Goal: Task Accomplishment & Management: Use online tool/utility

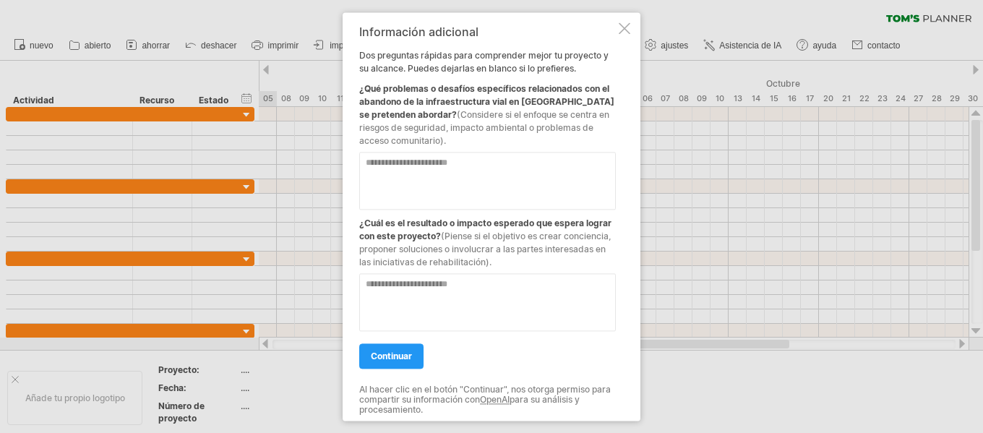
click at [409, 168] on textarea at bounding box center [487, 181] width 257 height 58
type textarea "**********"
click at [448, 285] on textarea at bounding box center [487, 302] width 257 height 58
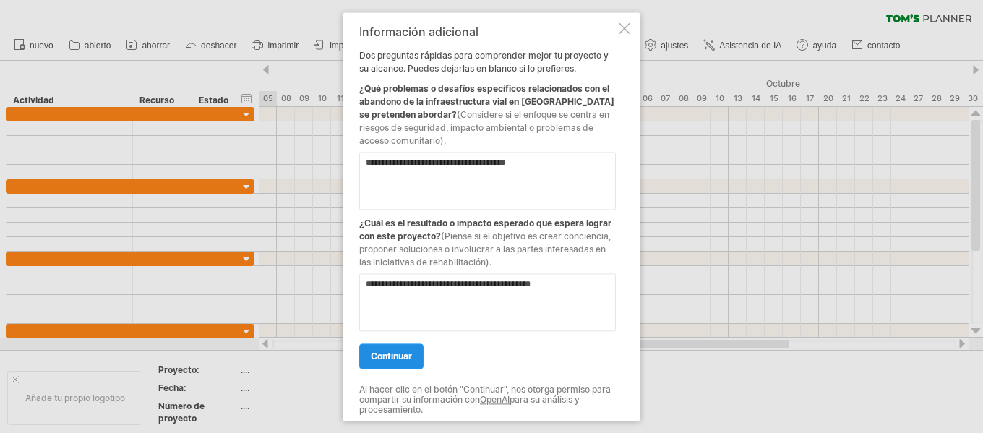
type textarea "**********"
click at [410, 359] on font "continuar" at bounding box center [391, 356] width 41 height 11
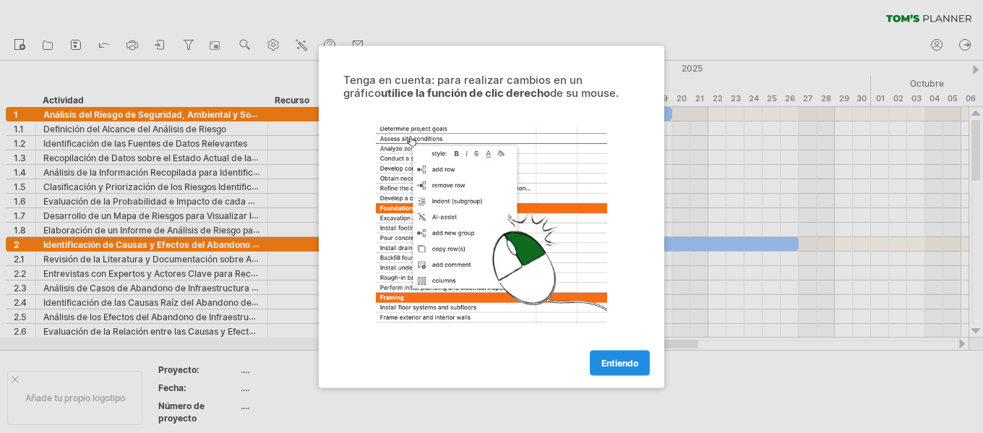
click at [626, 362] on font "Entiendo" at bounding box center [620, 362] width 37 height 11
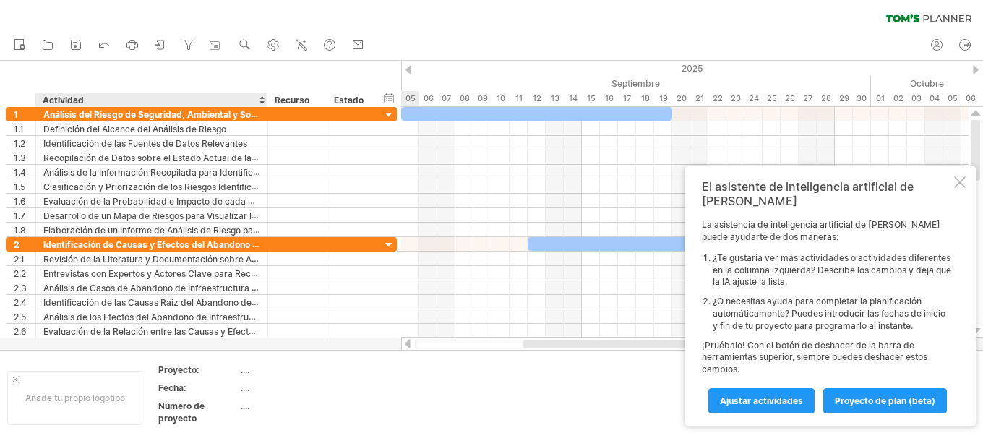
click at [245, 370] on font "...." at bounding box center [245, 369] width 9 height 11
click at [246, 392] on font "...." at bounding box center [245, 388] width 9 height 11
click at [246, 409] on font "...." at bounding box center [245, 406] width 9 height 11
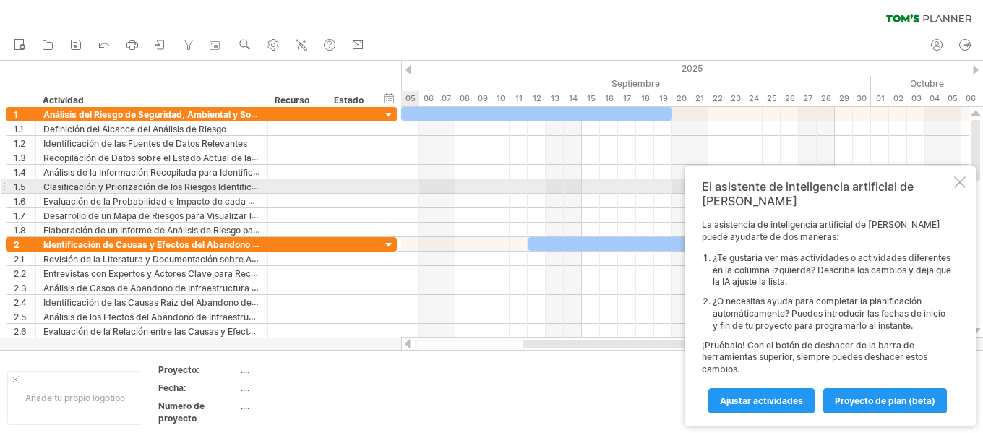
drag, startPoint x: 964, startPoint y: 187, endPoint x: 961, endPoint y: 200, distance: 13.3
click at [961, 200] on div "El asistente de inteligencia artificial de [PERSON_NAME] asistencia de intelige…" at bounding box center [831, 296] width 291 height 260
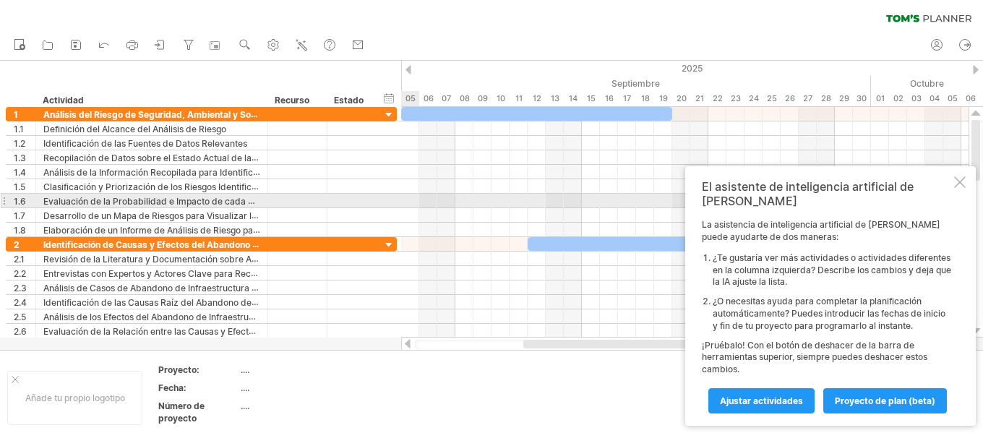
click at [960, 188] on div at bounding box center [961, 182] width 12 height 12
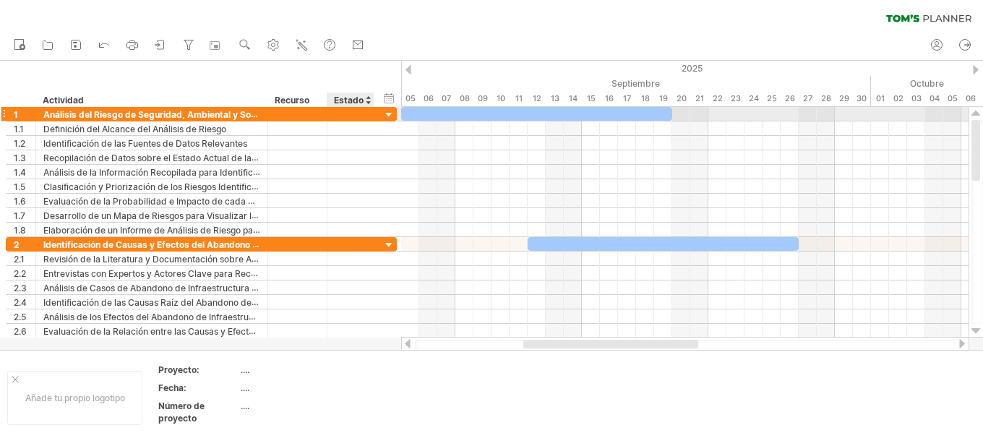
click at [387, 117] on div at bounding box center [390, 115] width 14 height 14
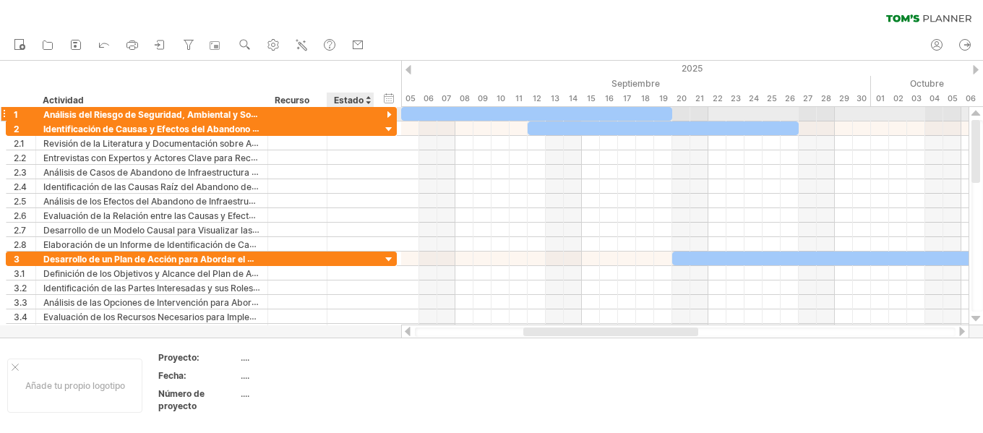
click at [388, 117] on div at bounding box center [390, 115] width 14 height 14
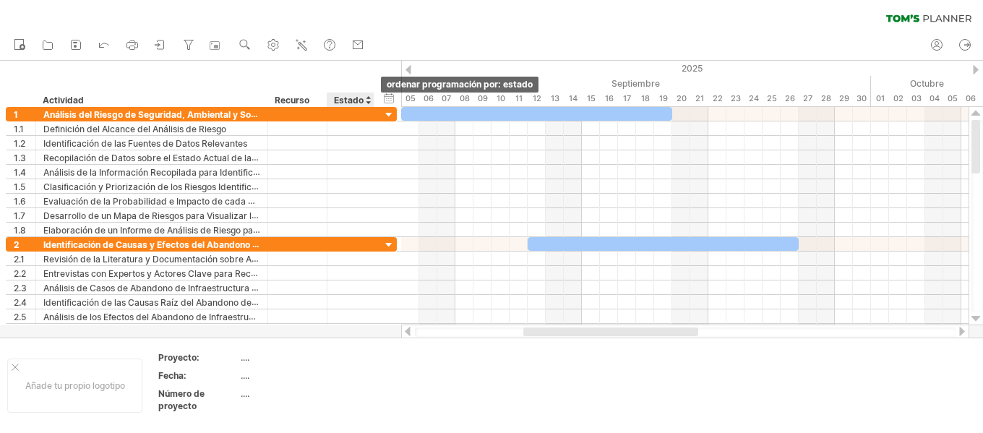
click at [370, 101] on div at bounding box center [368, 100] width 6 height 14
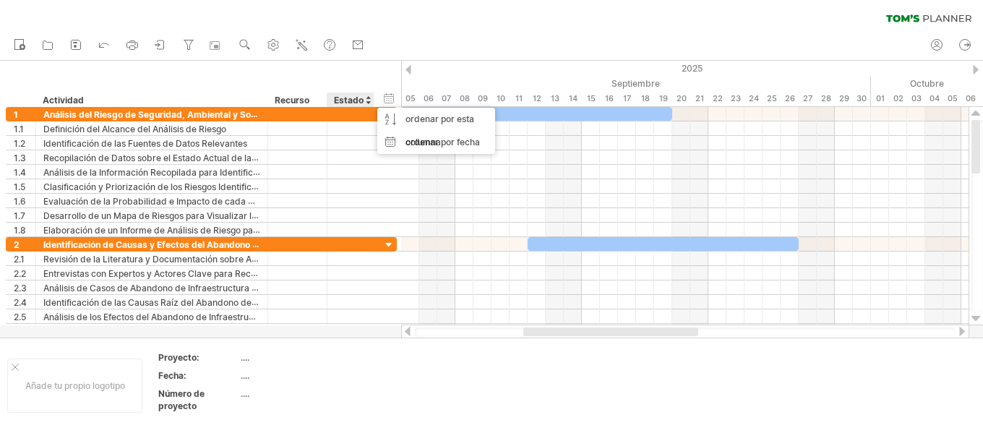
click at [370, 101] on div at bounding box center [368, 100] width 6 height 14
click at [302, 103] on font "Recurso" at bounding box center [292, 100] width 35 height 11
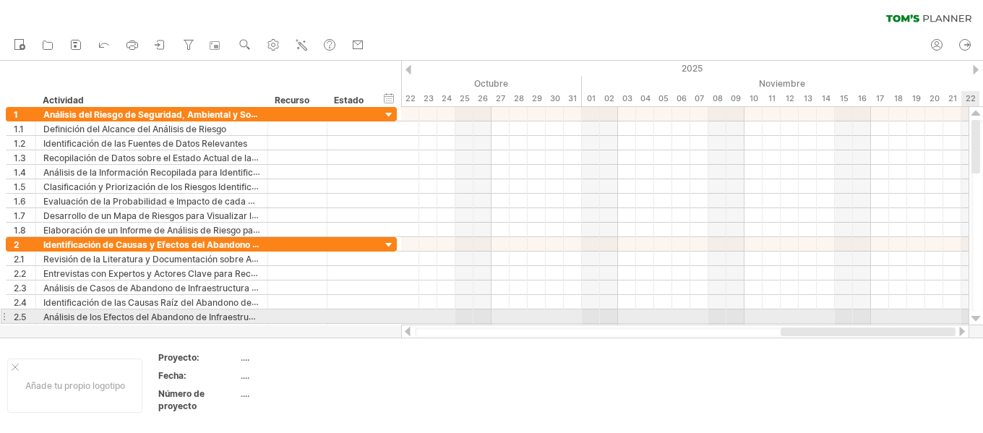
drag, startPoint x: 688, startPoint y: 329, endPoint x: 983, endPoint y: 312, distance: 294.8
click at [983, 312] on div at bounding box center [692, 223] width 582 height 232
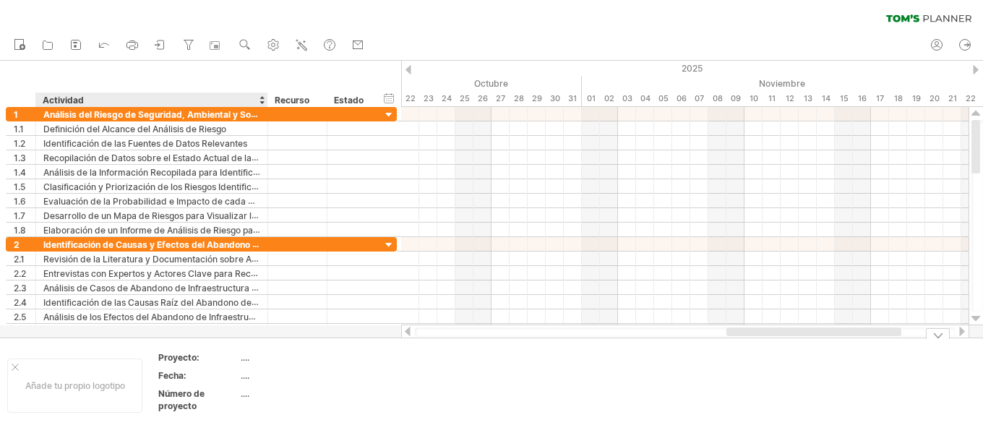
click at [245, 377] on font "...." at bounding box center [245, 375] width 9 height 11
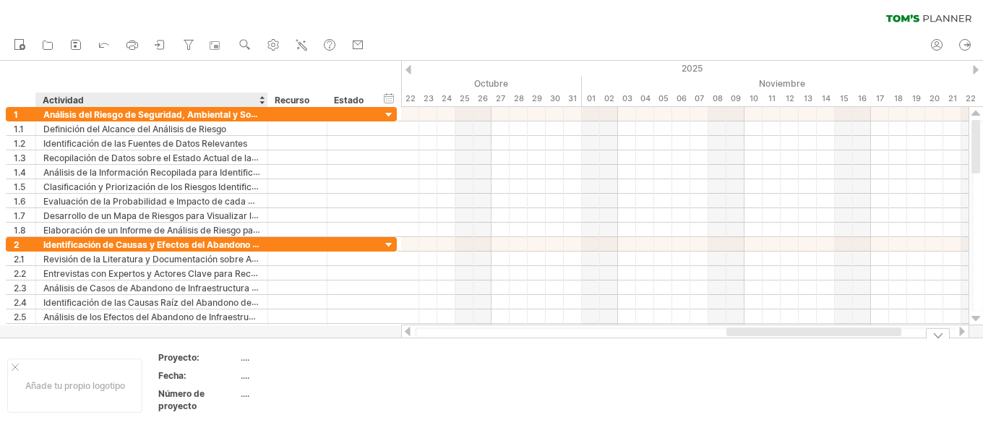
click at [245, 377] on font "...." at bounding box center [245, 375] width 9 height 11
click at [249, 398] on font "...." at bounding box center [245, 393] width 9 height 11
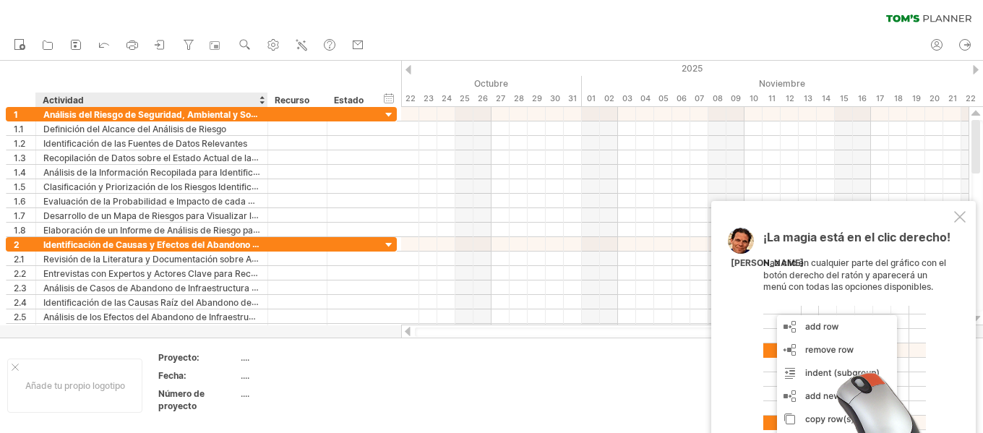
click at [249, 354] on font "...." at bounding box center [245, 357] width 9 height 11
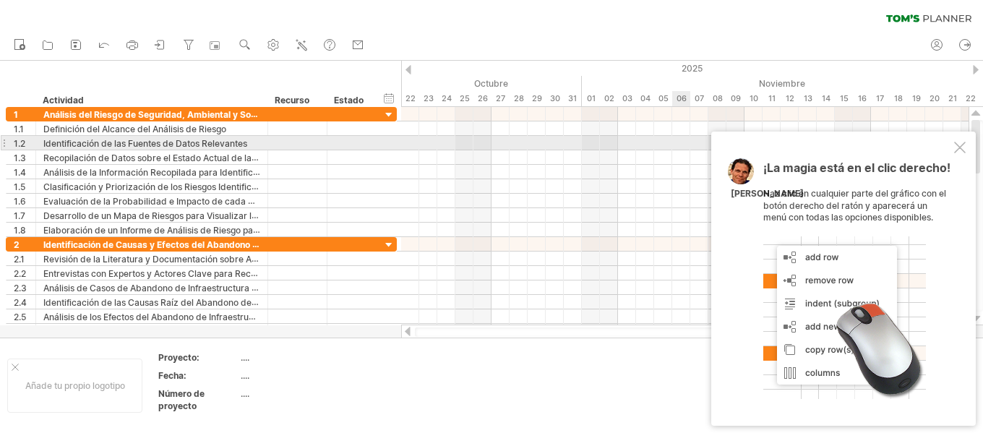
click at [961, 149] on div at bounding box center [961, 148] width 12 height 12
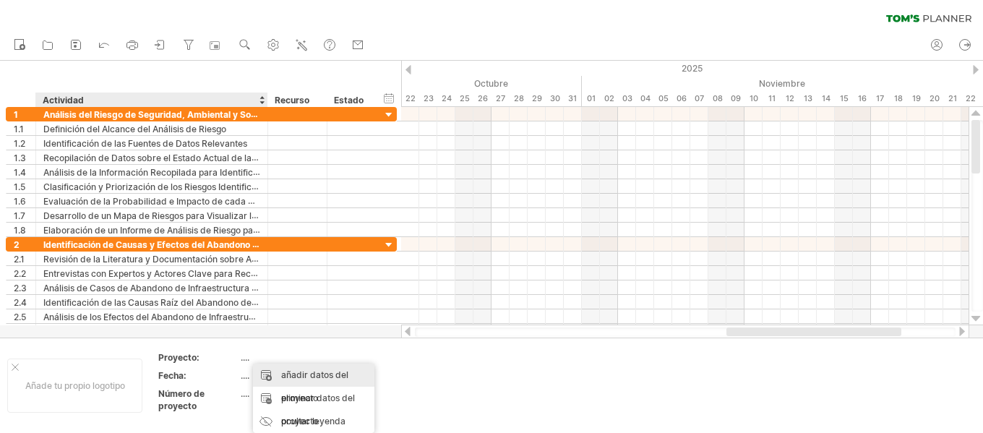
click at [296, 375] on font "añadir datos del proyecto" at bounding box center [314, 387] width 67 height 34
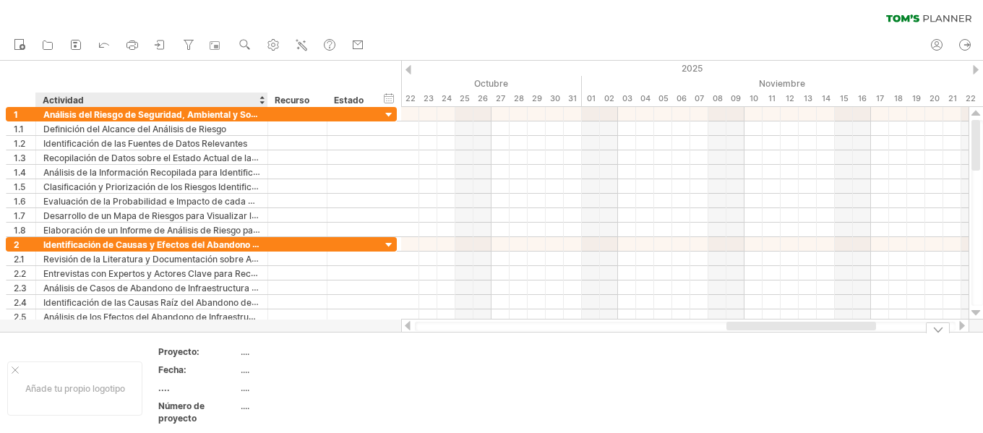
click at [165, 391] on font "...." at bounding box center [164, 388] width 12 height 11
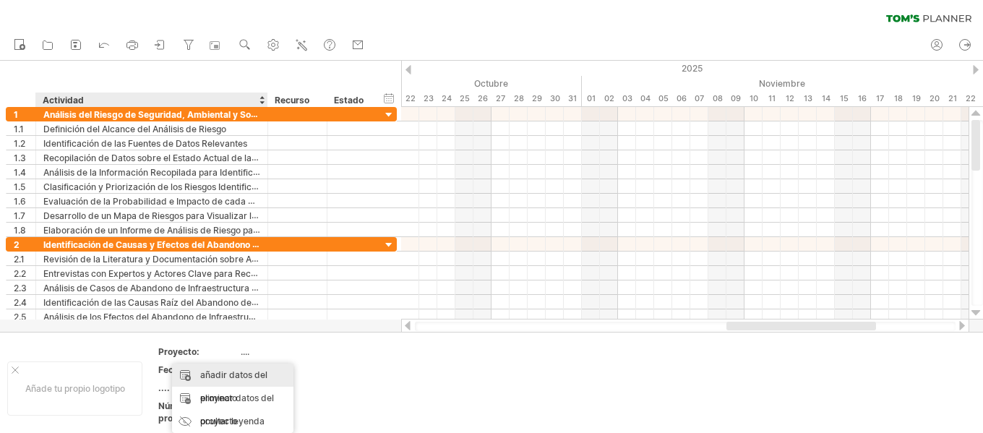
click at [225, 382] on div "añadir datos del proyecto" at bounding box center [232, 387] width 121 height 46
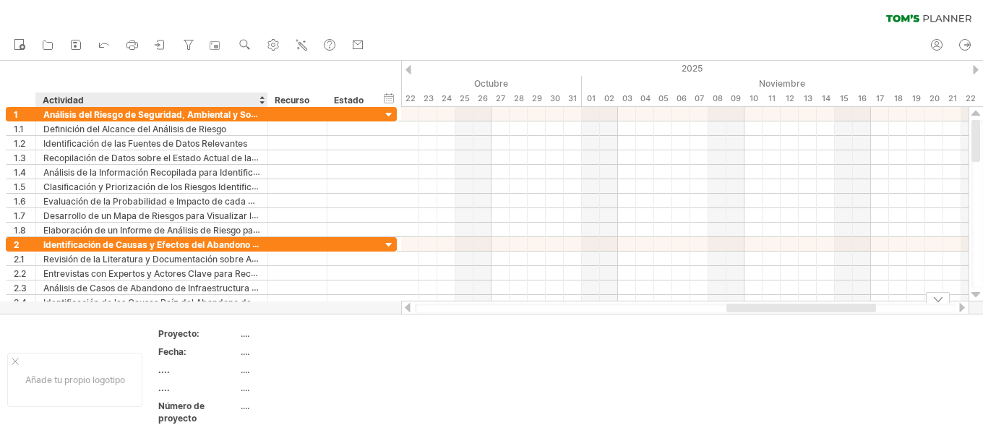
click at [339, 366] on div "...." at bounding box center [301, 370] width 121 height 12
type input "******"
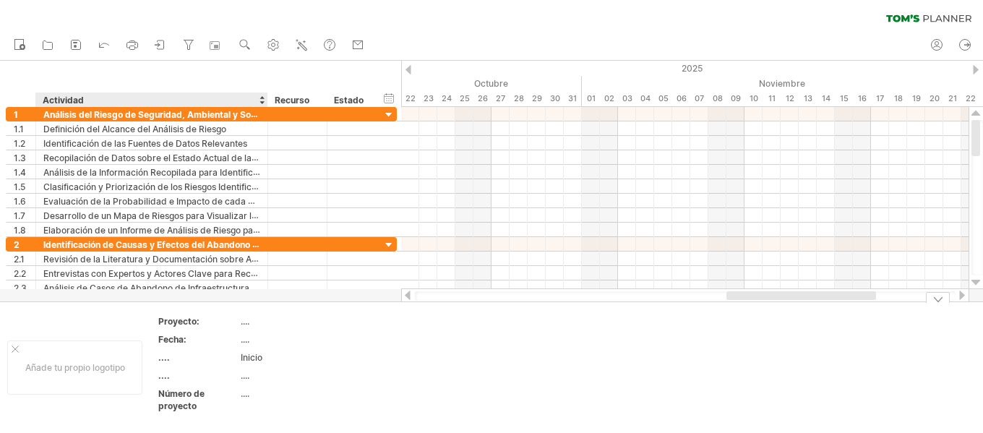
click at [268, 356] on div "Inicio" at bounding box center [301, 357] width 121 height 12
type input "**********"
click at [246, 378] on font "...." at bounding box center [245, 375] width 9 height 11
click at [246, 368] on td "Inicio [DATE]" at bounding box center [302, 359] width 123 height 17
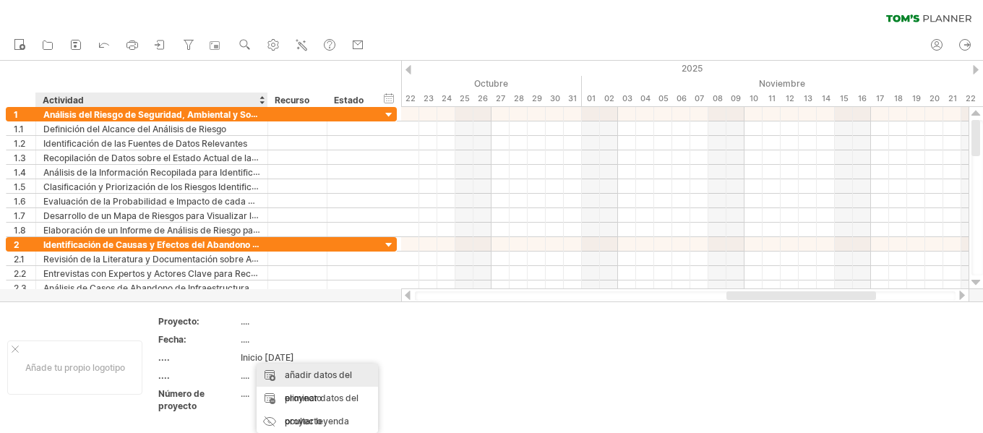
click at [349, 372] on font "añadir datos del proyecto" at bounding box center [318, 387] width 67 height 34
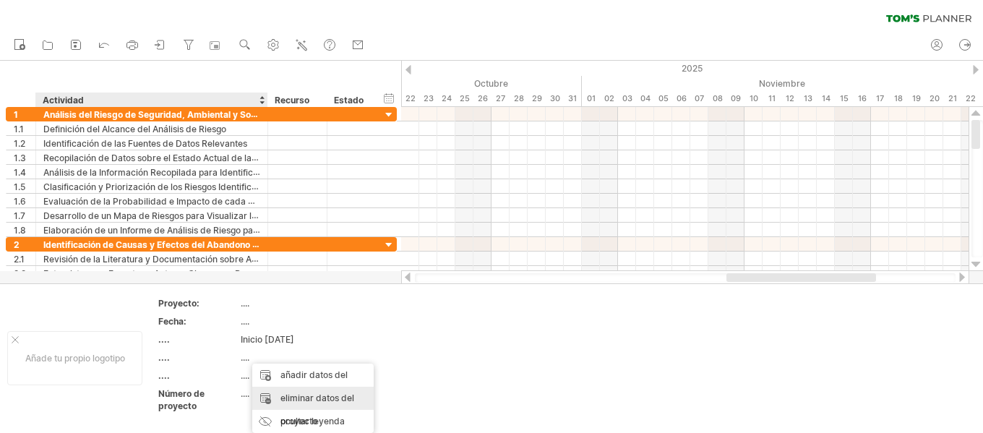
click at [315, 398] on font "eliminar datos del proyecto" at bounding box center [318, 410] width 74 height 34
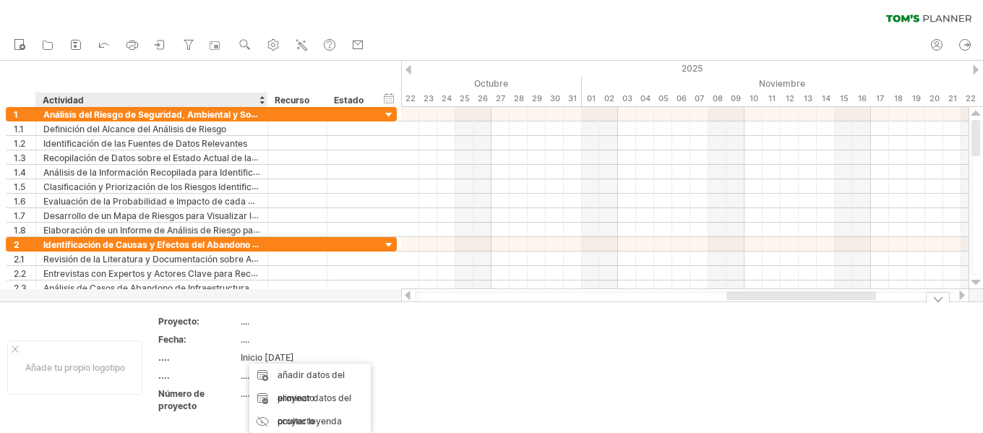
click at [242, 381] on font "...." at bounding box center [245, 375] width 9 height 11
click at [249, 381] on font "...." at bounding box center [245, 375] width 9 height 11
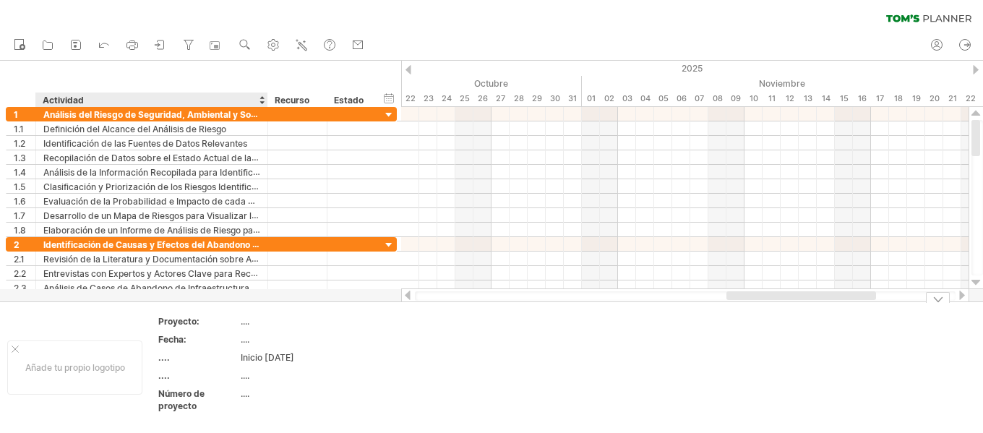
click at [249, 381] on font "...." at bounding box center [245, 375] width 9 height 11
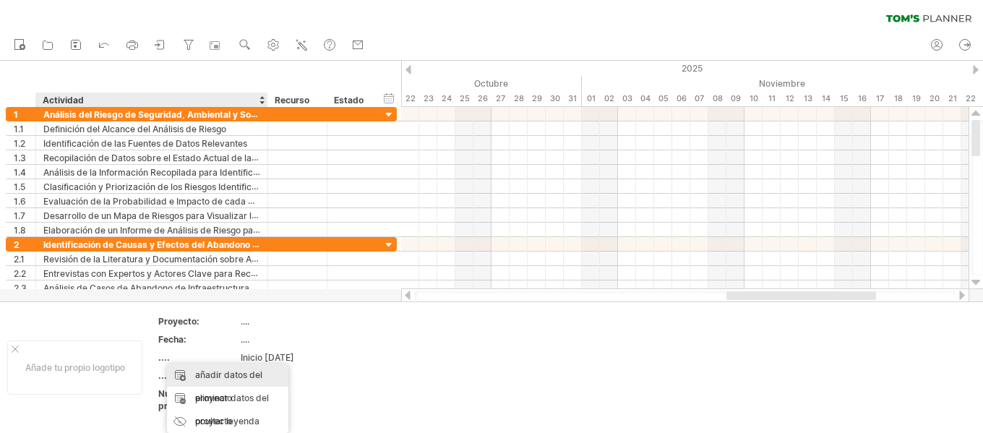
click at [193, 373] on div "añadir datos del proyecto" at bounding box center [227, 387] width 121 height 46
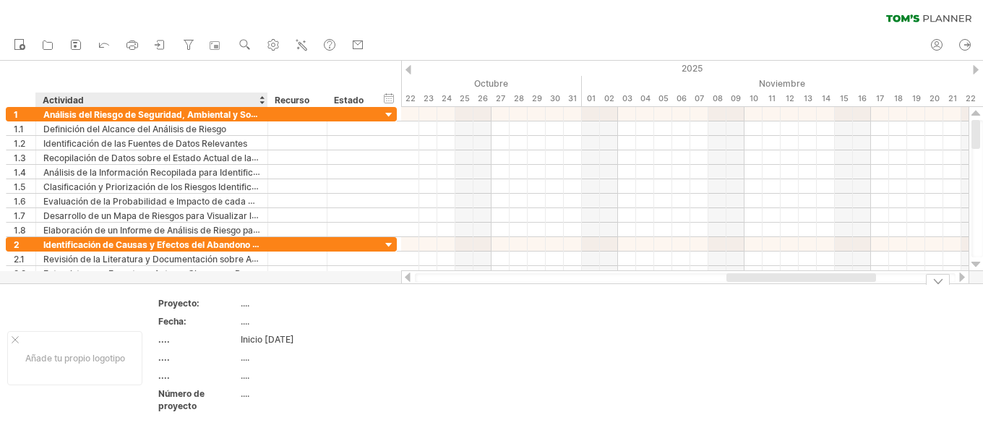
click at [167, 381] on font "...." at bounding box center [164, 375] width 12 height 11
click at [223, 398] on font "eliminar datos del proyecto" at bounding box center [239, 410] width 74 height 34
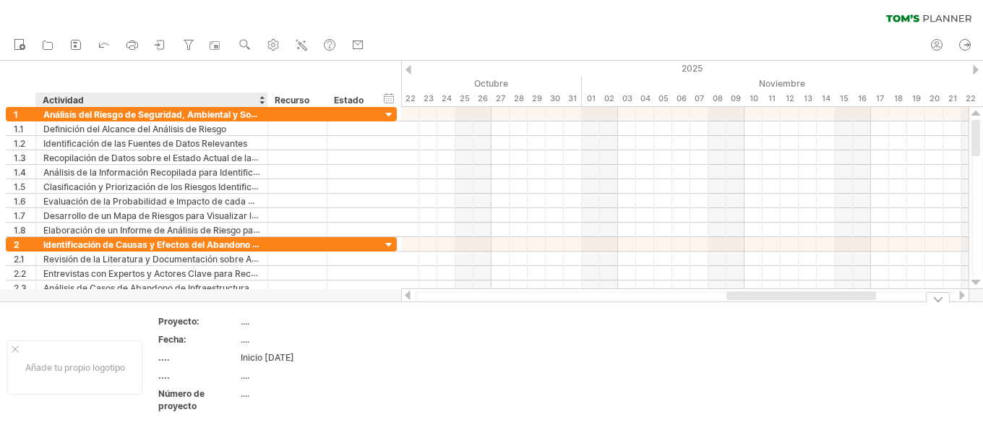
click at [266, 364] on div "Inicio [DATE]" at bounding box center [301, 357] width 121 height 12
click at [266, 364] on td "**********" at bounding box center [302, 365] width 123 height 29
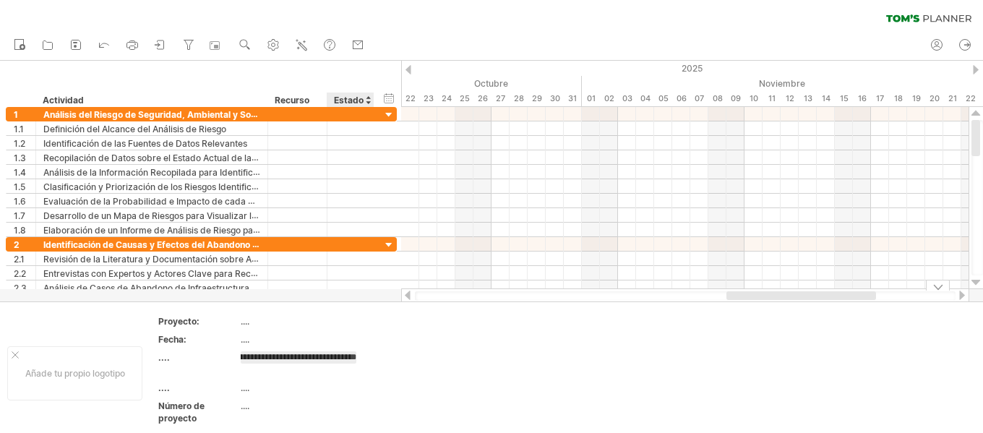
scroll to position [0, 109]
click at [310, 360] on input "**********" at bounding box center [299, 357] width 116 height 12
click at [312, 360] on input "**********" at bounding box center [299, 357] width 116 height 12
type input "**********"
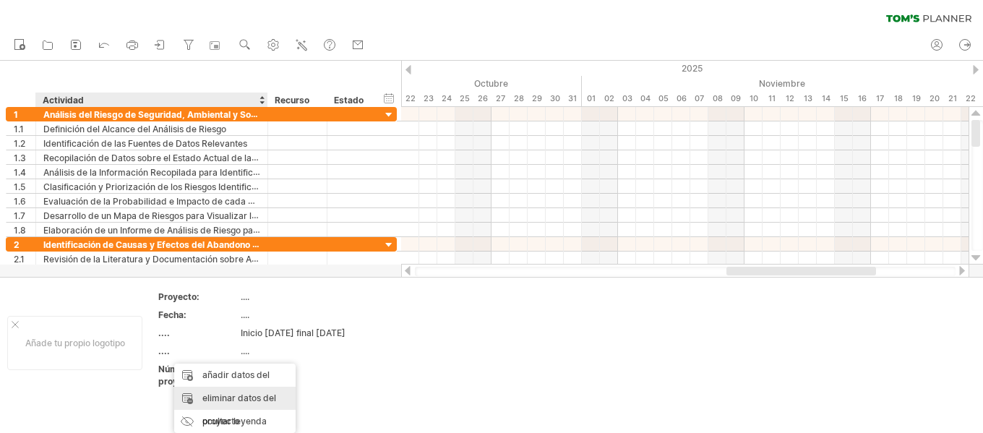
click at [236, 403] on font "eliminar datos del proyecto" at bounding box center [239, 410] width 74 height 34
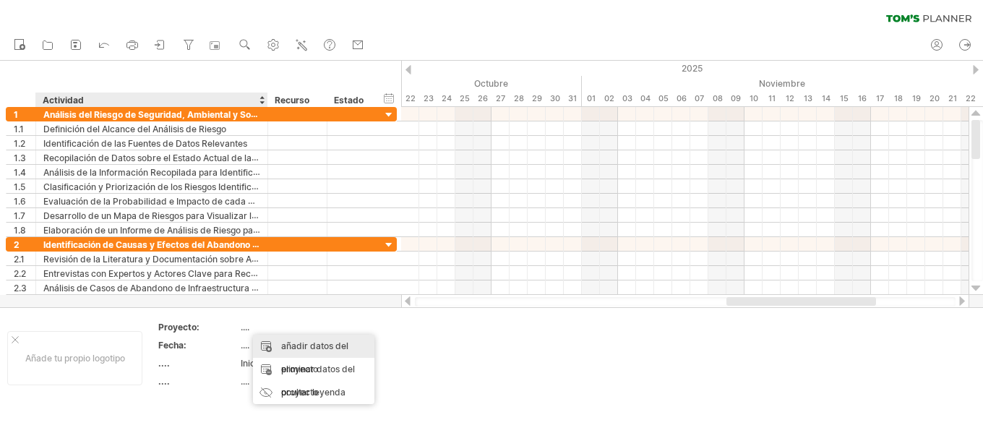
click at [312, 349] on font "añadir datos del proyecto" at bounding box center [314, 358] width 67 height 34
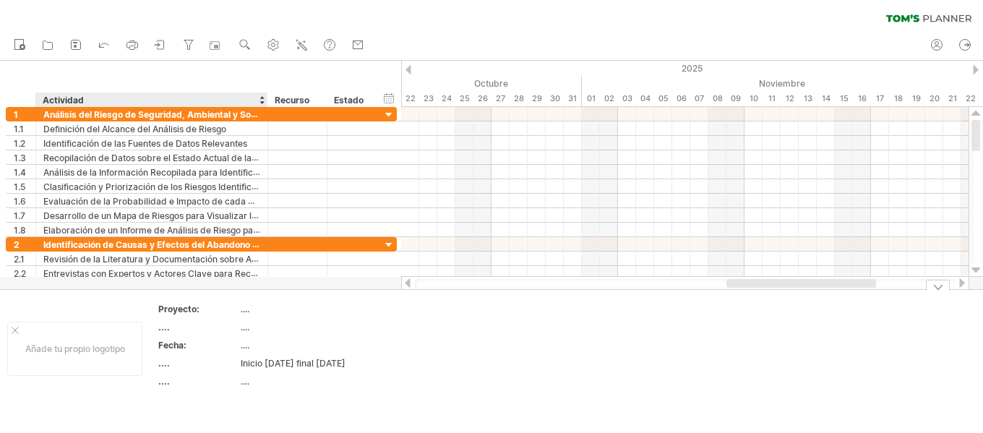
click at [245, 326] on font "...." at bounding box center [245, 327] width 9 height 11
click at [245, 315] on div "...." at bounding box center [301, 309] width 121 height 12
click at [245, 315] on input "text" at bounding box center [299, 309] width 116 height 12
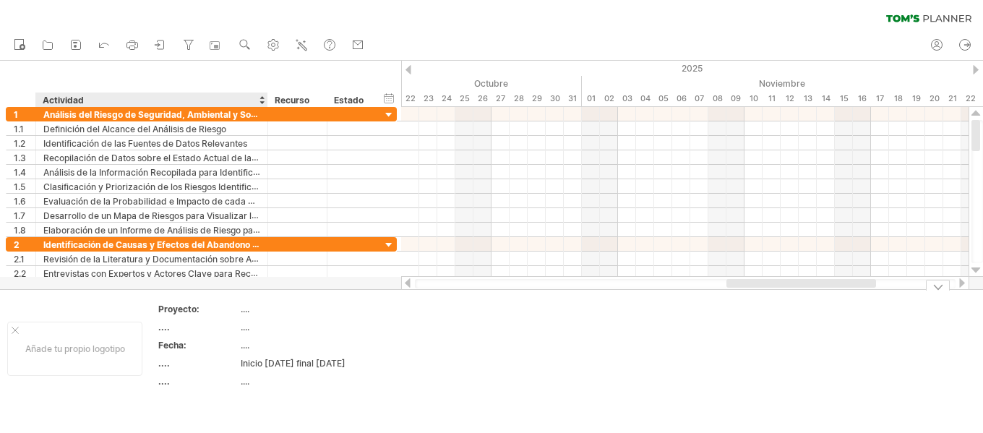
click at [163, 388] on div "...." at bounding box center [198, 381] width 80 height 12
click at [18, 334] on div at bounding box center [15, 330] width 7 height 7
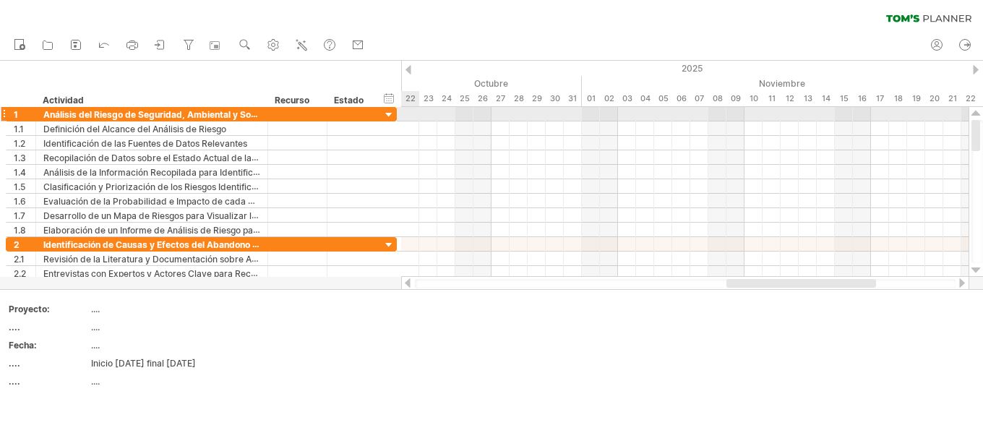
click at [389, 115] on div at bounding box center [390, 115] width 14 height 14
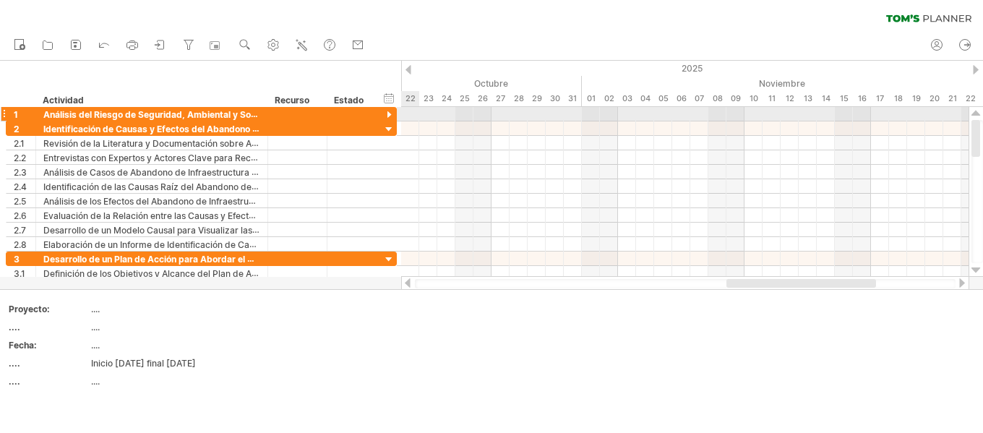
click at [389, 115] on div at bounding box center [390, 115] width 14 height 14
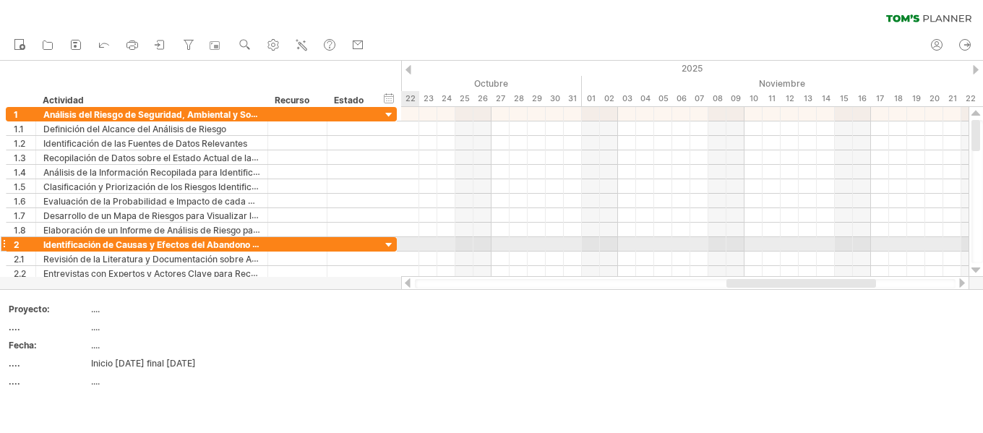
click at [386, 243] on div at bounding box center [390, 246] width 14 height 14
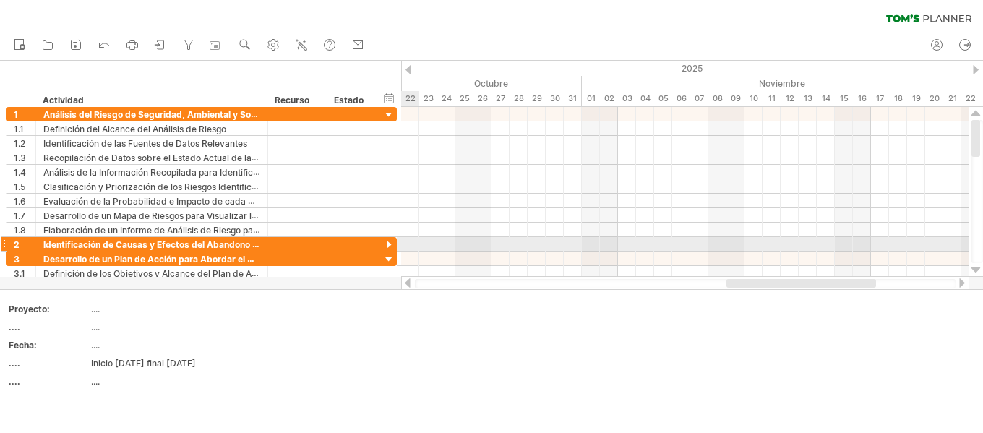
click at [386, 244] on div at bounding box center [390, 246] width 14 height 14
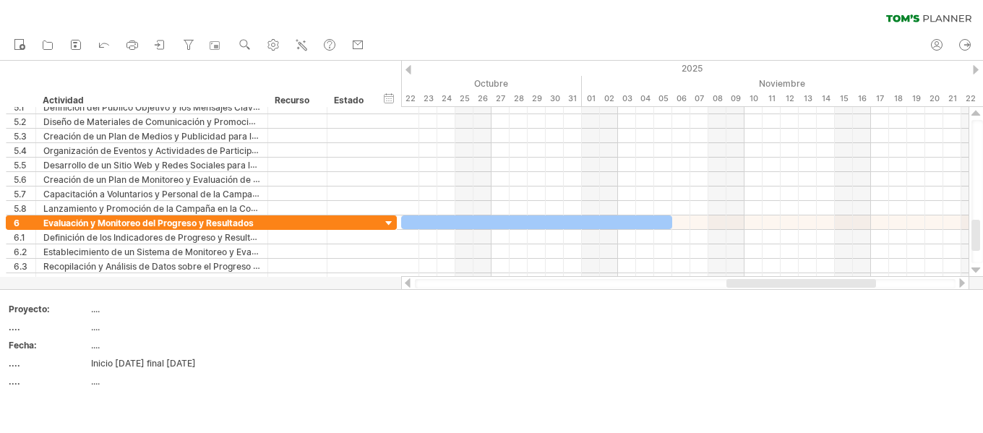
click at [409, 73] on div at bounding box center [409, 69] width 6 height 9
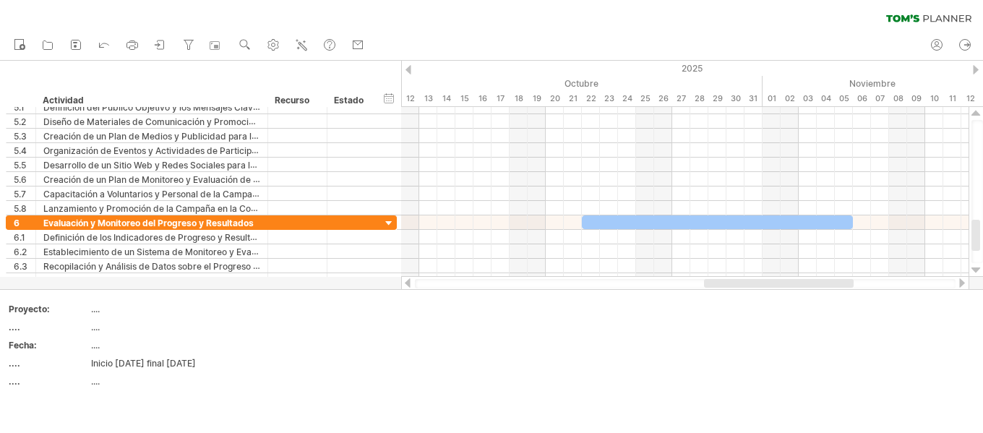
click at [409, 73] on div at bounding box center [409, 69] width 6 height 9
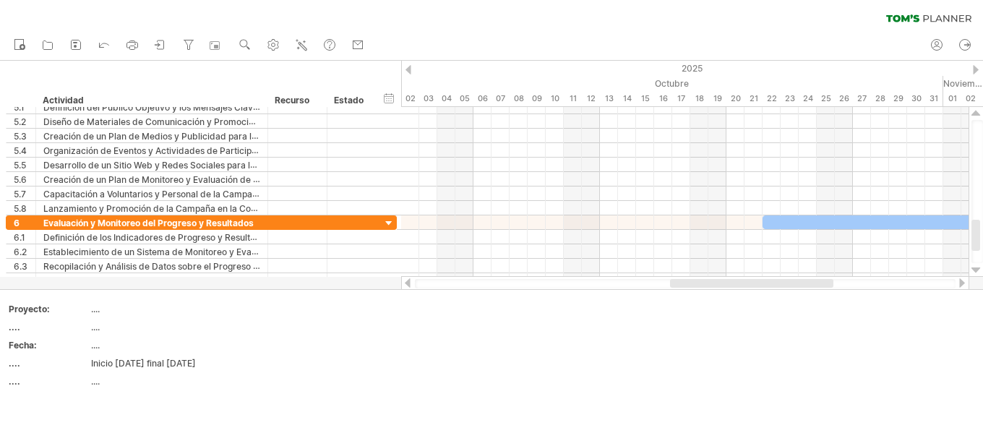
click at [409, 73] on div at bounding box center [409, 69] width 6 height 9
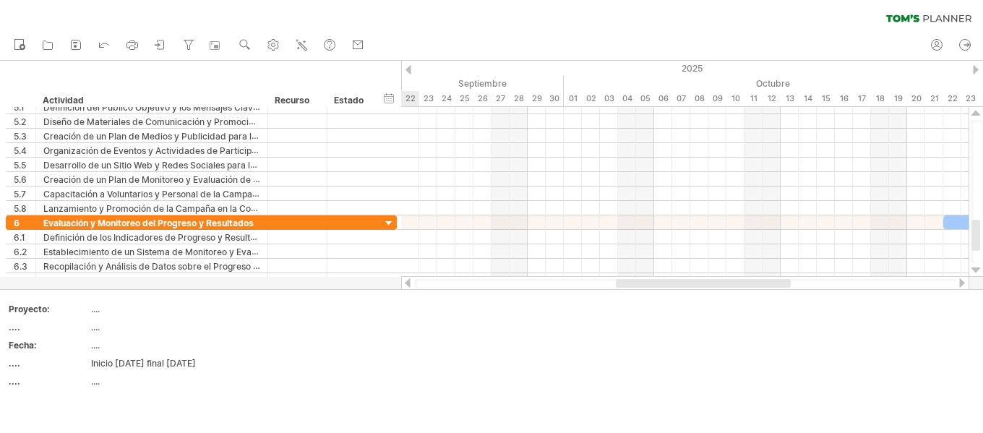
click at [409, 73] on div at bounding box center [409, 69] width 6 height 9
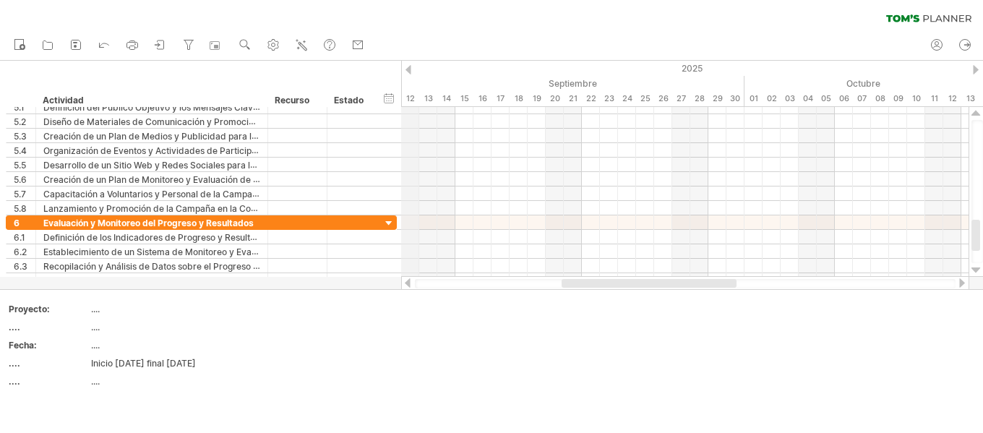
click at [411, 68] on div "2025" at bounding box center [998, 68] width 2820 height 15
click at [410, 74] on div "Intentando acceder a [DOMAIN_NAME] Conectado de nuevo... 0% borrar filtro" at bounding box center [491, 216] width 983 height 433
click at [410, 74] on div at bounding box center [409, 69] width 6 height 9
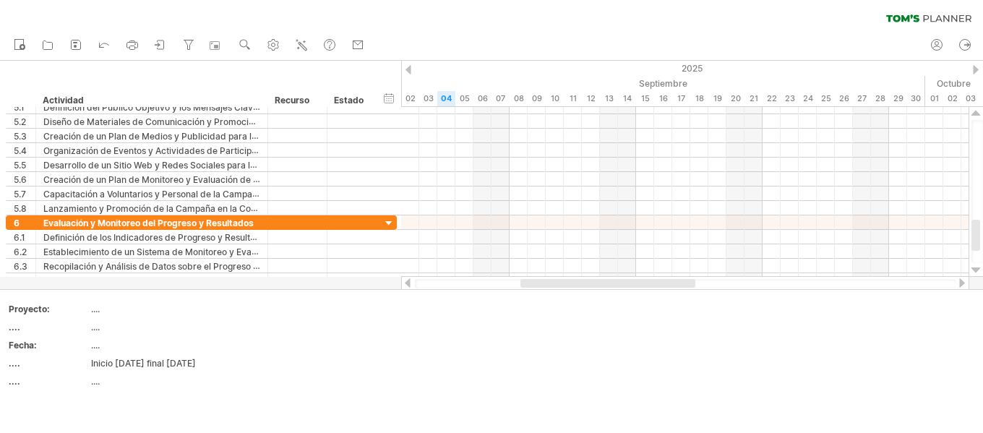
click at [410, 74] on div at bounding box center [409, 69] width 6 height 9
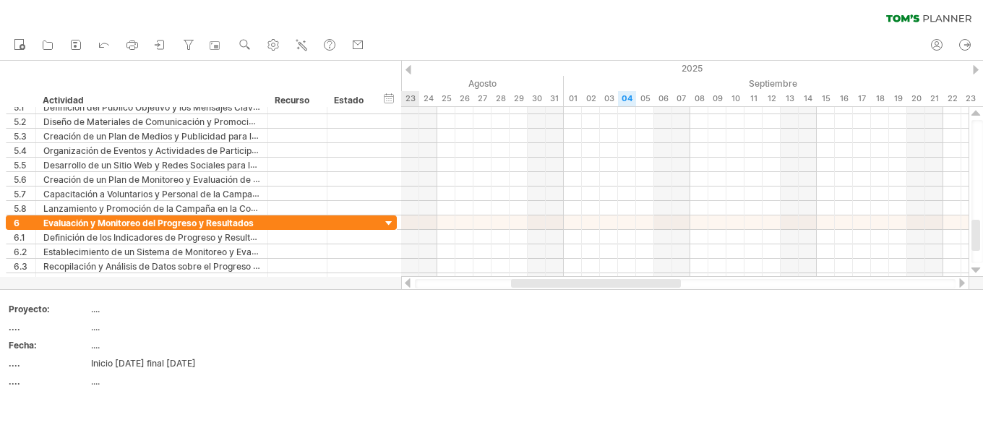
click at [410, 74] on div at bounding box center [409, 69] width 6 height 9
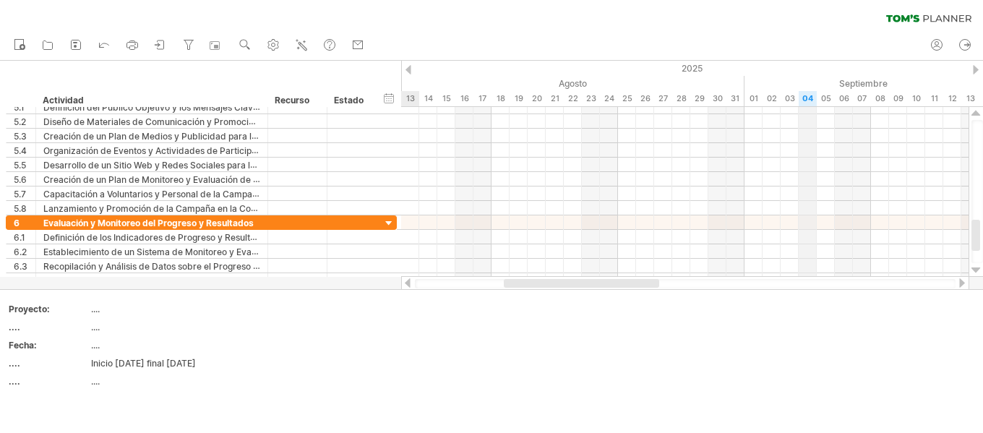
click at [808, 98] on font "04" at bounding box center [808, 98] width 11 height 10
click at [976, 69] on div at bounding box center [976, 69] width 6 height 9
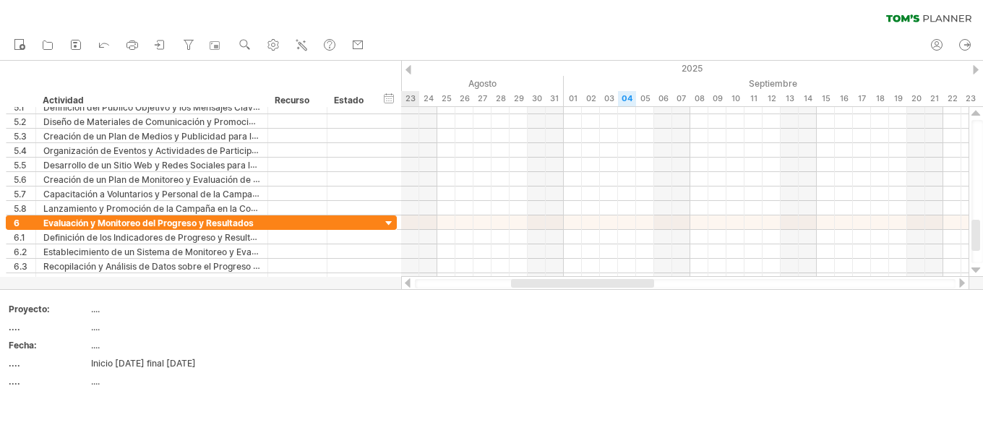
click at [976, 69] on div at bounding box center [976, 69] width 6 height 9
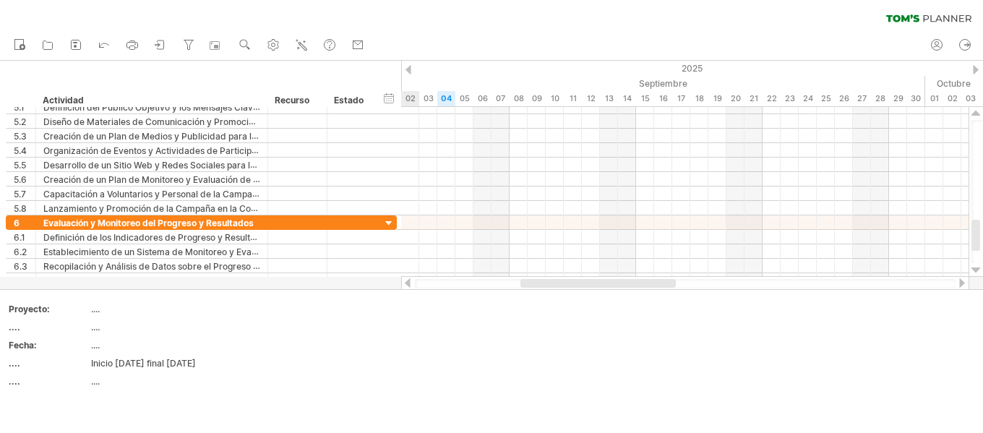
click at [976, 69] on div at bounding box center [976, 69] width 6 height 9
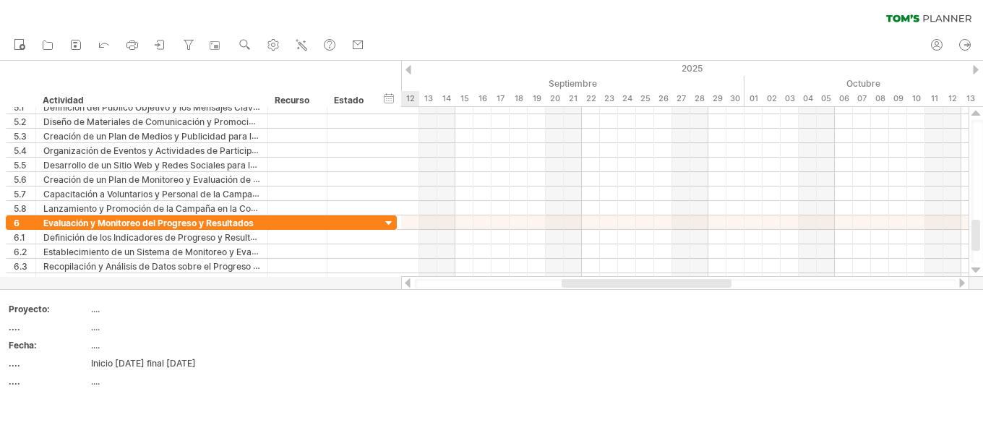
click at [976, 69] on div at bounding box center [976, 69] width 6 height 9
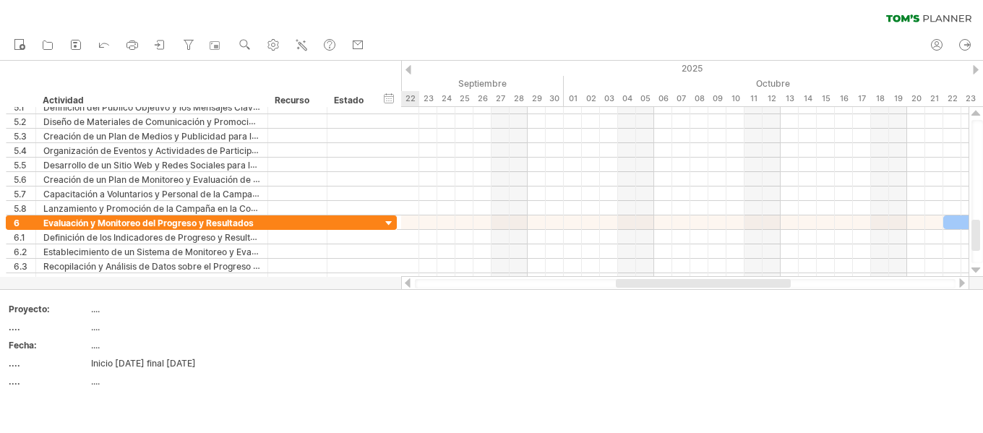
click at [976, 69] on div at bounding box center [976, 69] width 6 height 9
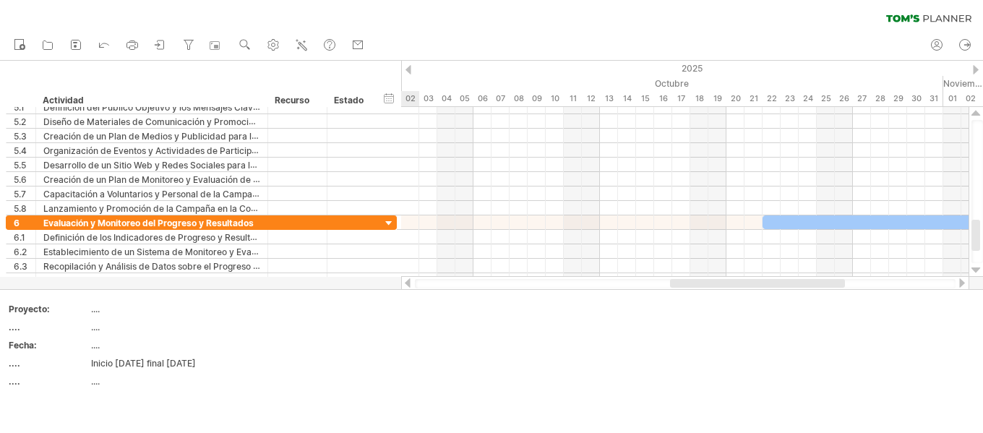
click at [976, 69] on div at bounding box center [976, 69] width 6 height 9
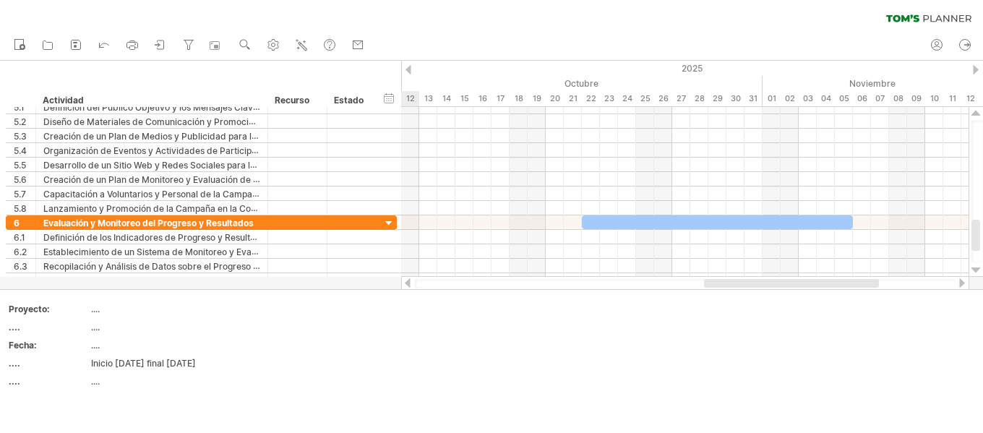
click at [976, 69] on div at bounding box center [976, 69] width 6 height 9
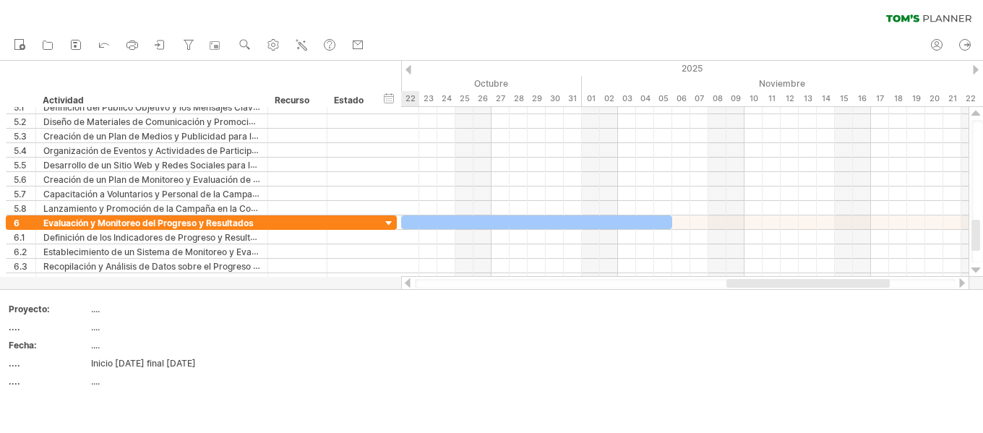
click at [976, 69] on div at bounding box center [976, 69] width 6 height 9
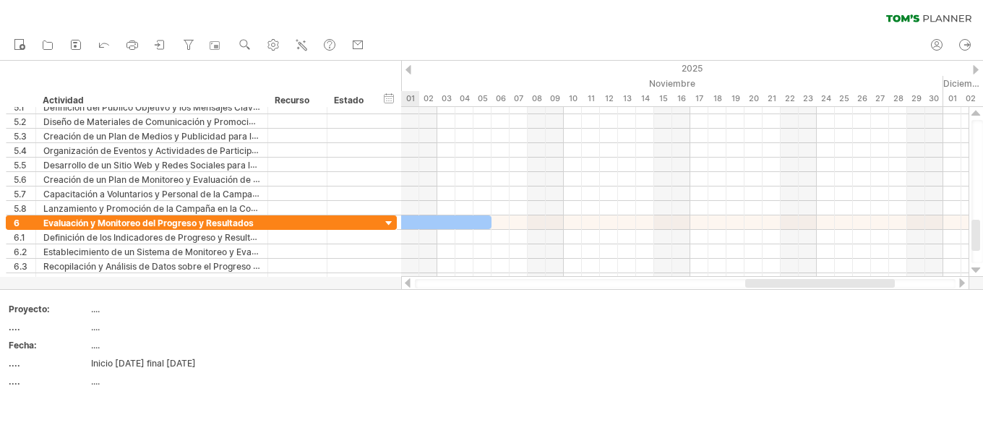
click at [976, 69] on div at bounding box center [976, 69] width 6 height 9
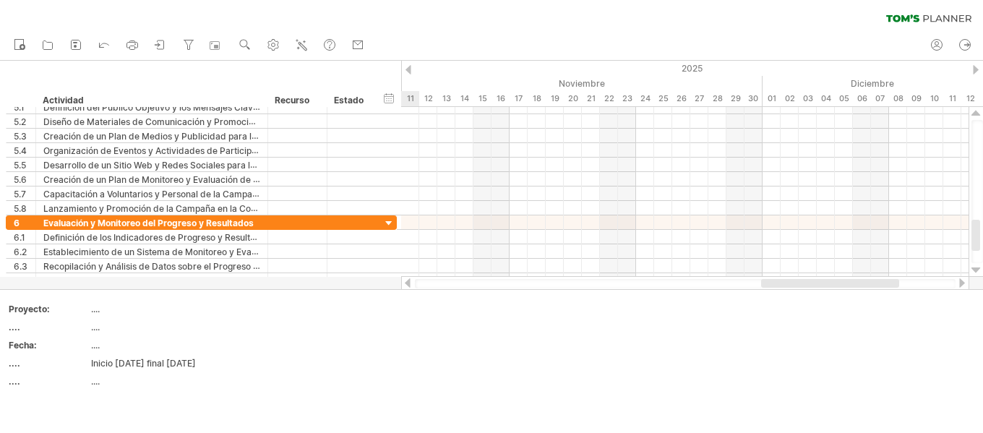
click at [976, 69] on div at bounding box center [976, 69] width 6 height 9
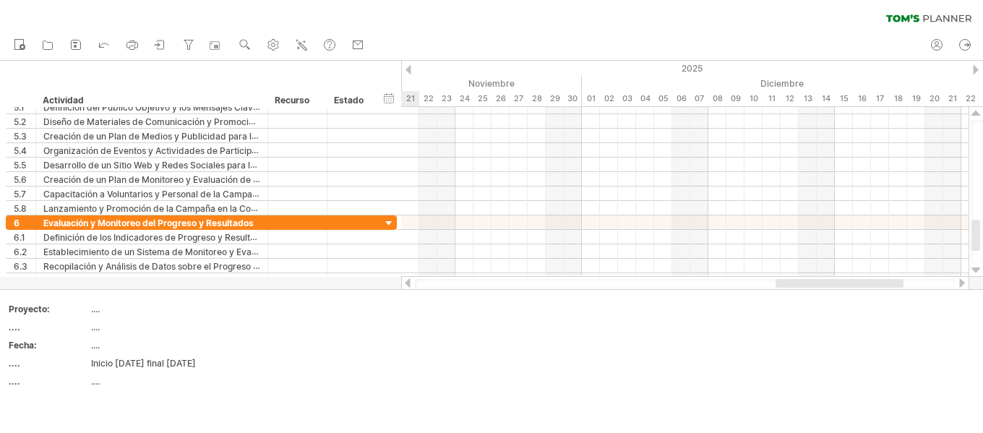
click at [976, 69] on div at bounding box center [976, 69] width 6 height 9
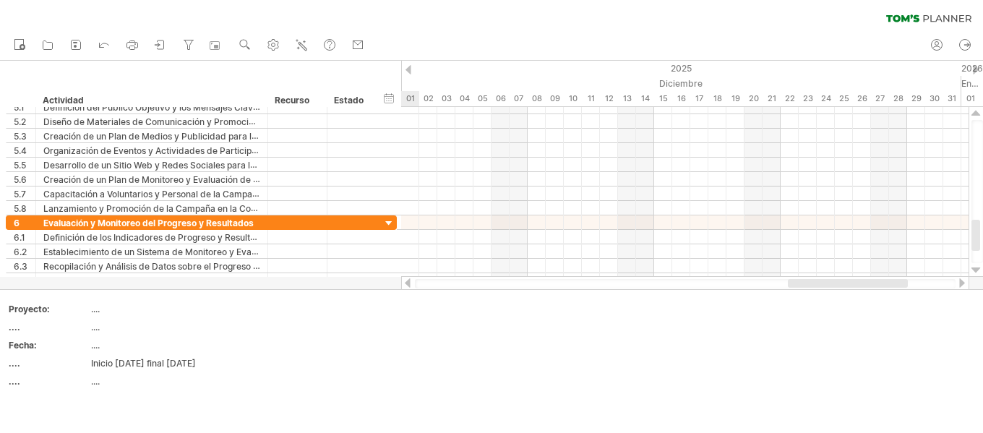
click at [976, 69] on div at bounding box center [976, 69] width 6 height 9
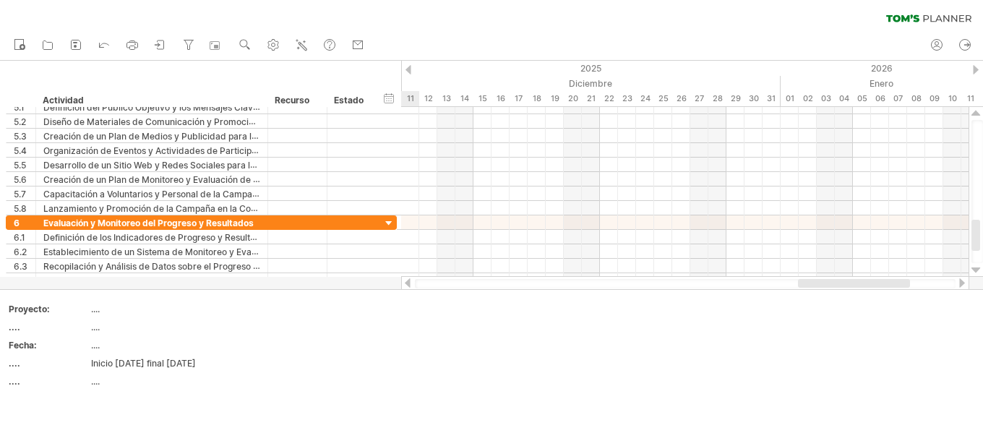
click at [976, 69] on div at bounding box center [976, 69] width 6 height 9
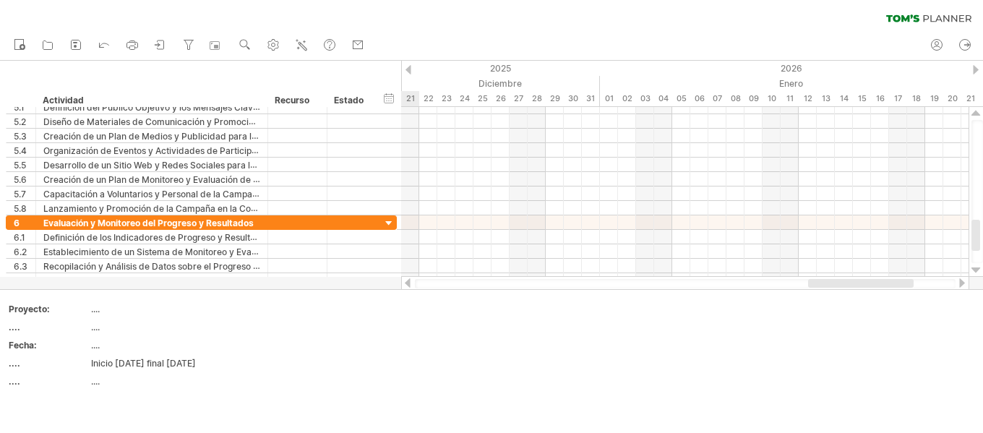
click at [976, 69] on div at bounding box center [976, 69] width 6 height 9
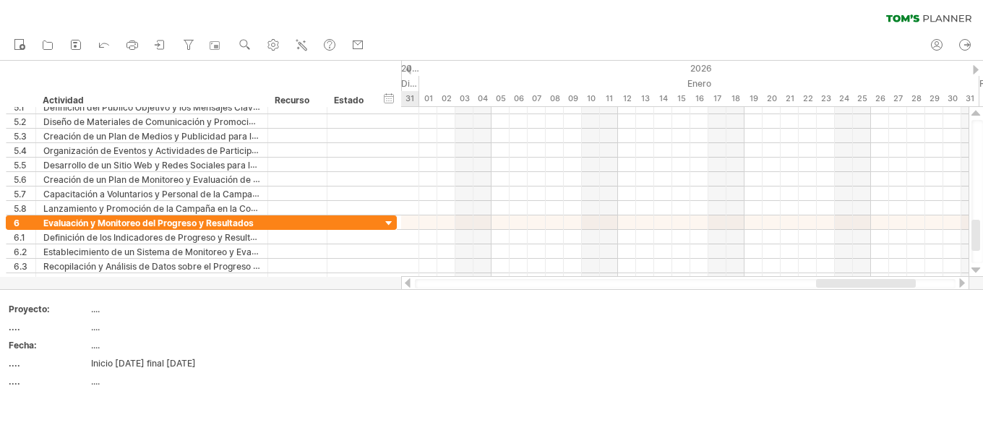
click at [976, 69] on div at bounding box center [976, 69] width 6 height 9
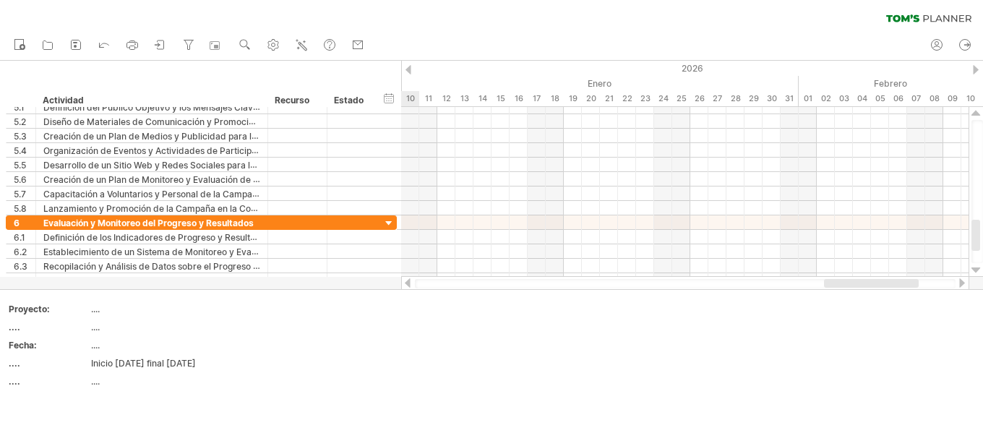
click at [976, 69] on div at bounding box center [976, 69] width 6 height 9
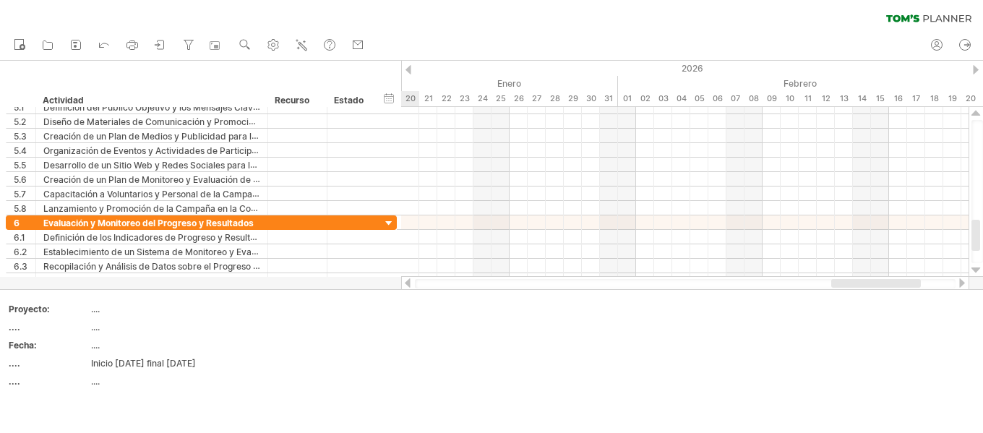
click at [976, 69] on div at bounding box center [976, 69] width 6 height 9
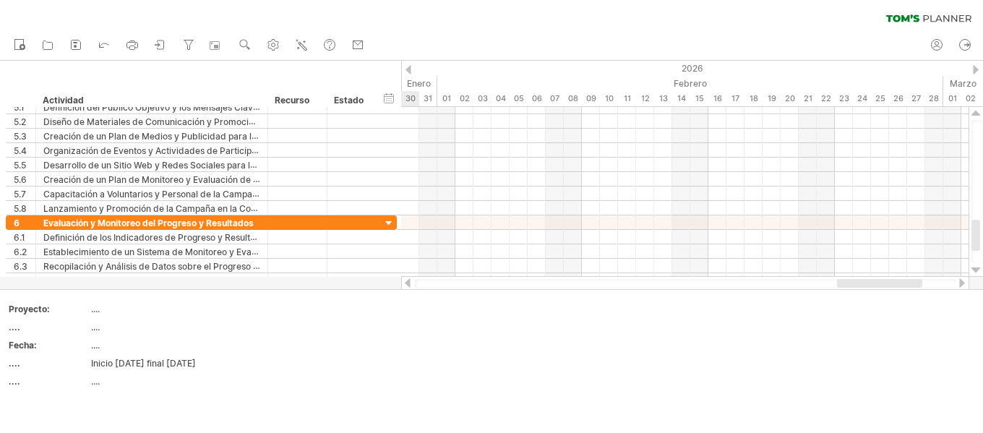
click at [976, 69] on div at bounding box center [976, 69] width 6 height 9
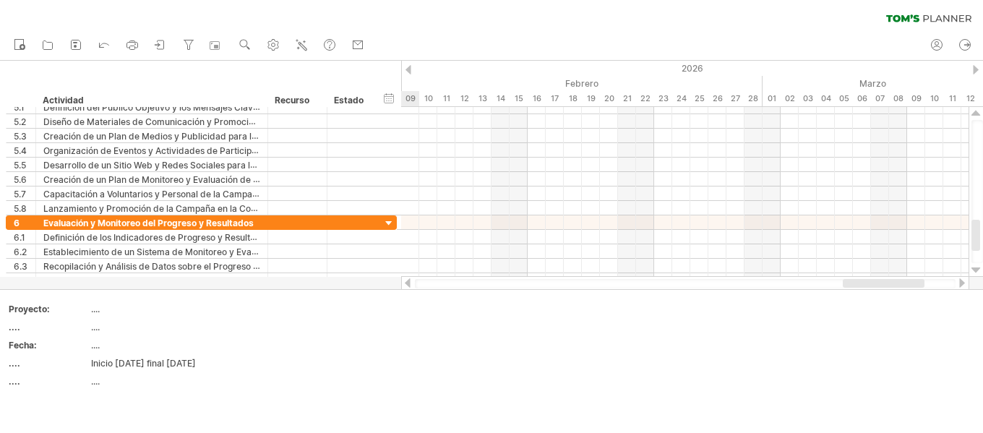
click at [976, 69] on div at bounding box center [976, 69] width 6 height 9
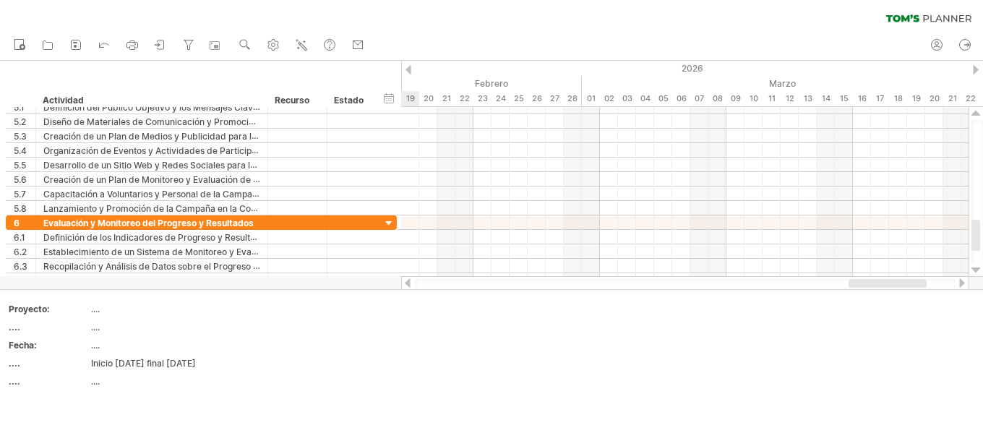
click at [976, 69] on div at bounding box center [976, 69] width 6 height 9
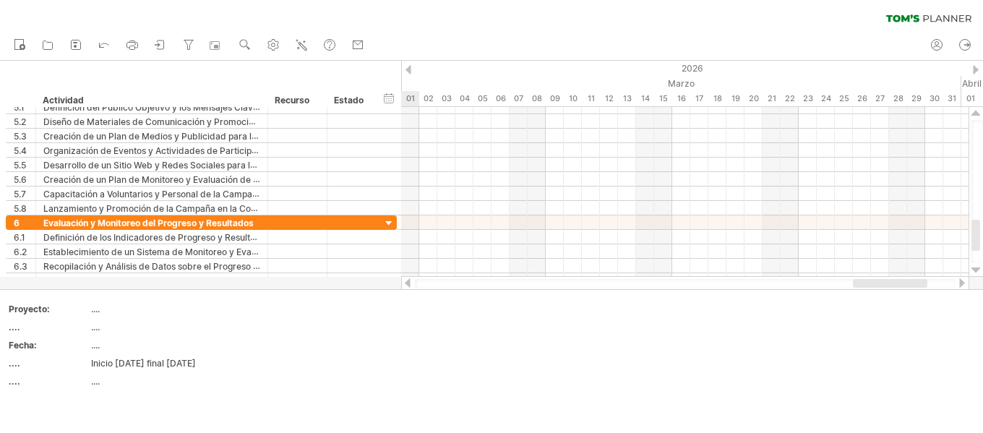
click at [976, 69] on div at bounding box center [976, 69] width 6 height 9
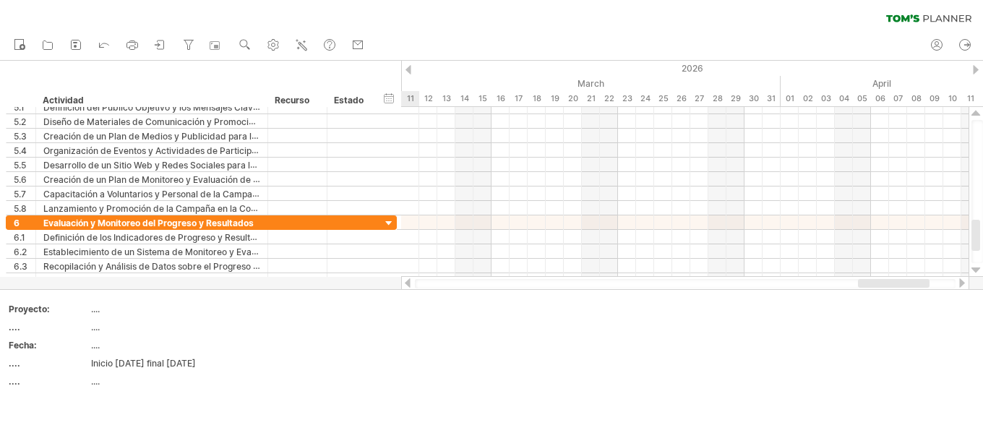
click at [976, 69] on div at bounding box center [976, 69] width 6 height 9
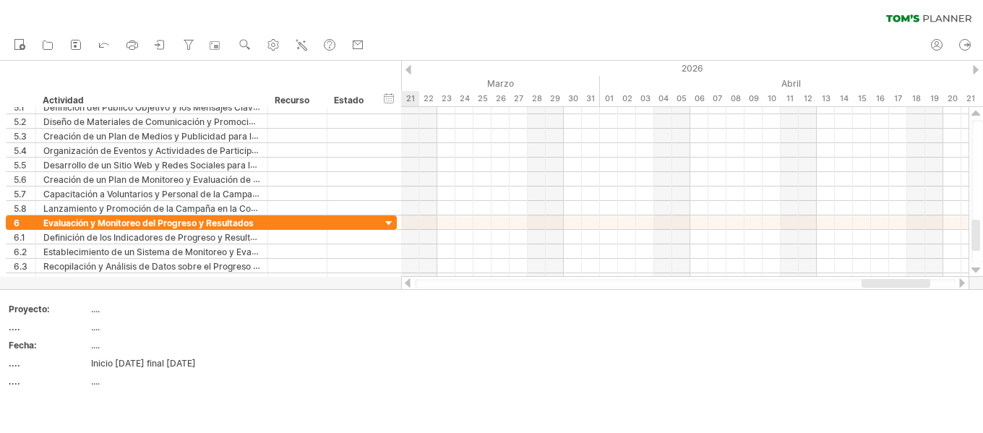
click at [976, 69] on div at bounding box center [976, 69] width 6 height 9
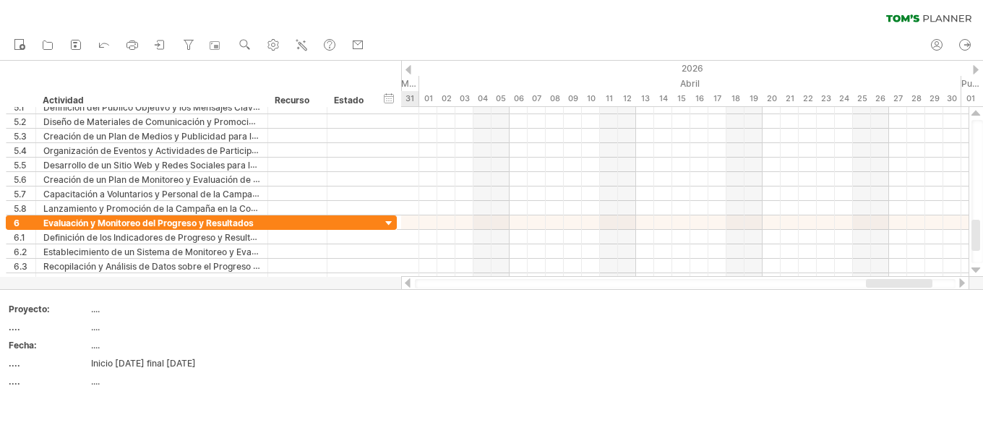
click at [976, 69] on div at bounding box center [976, 69] width 6 height 9
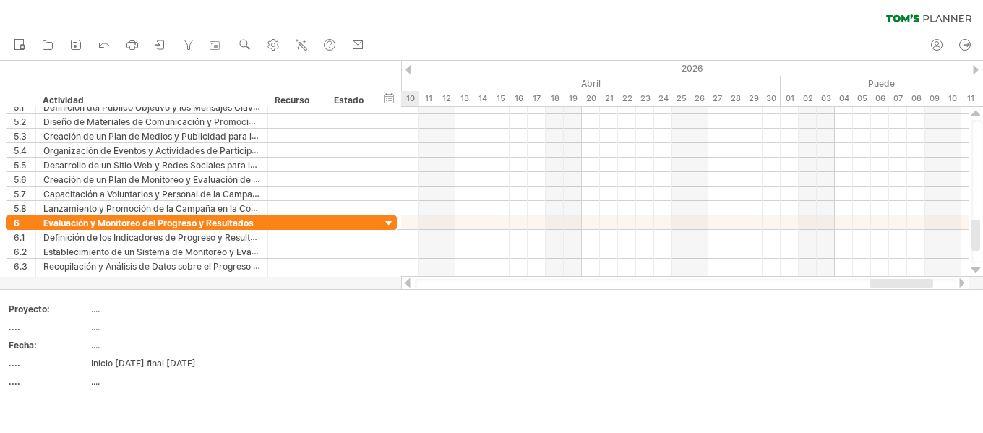
click at [976, 69] on div at bounding box center [976, 69] width 6 height 9
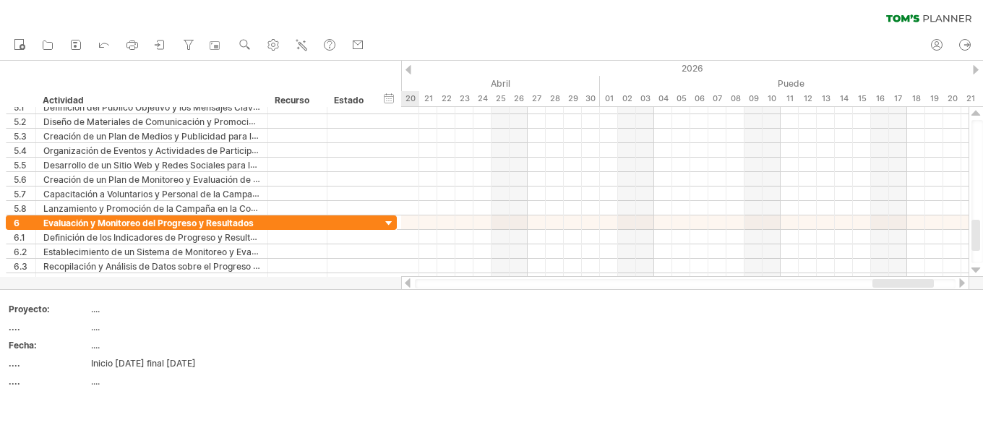
click at [976, 69] on div at bounding box center [976, 69] width 6 height 9
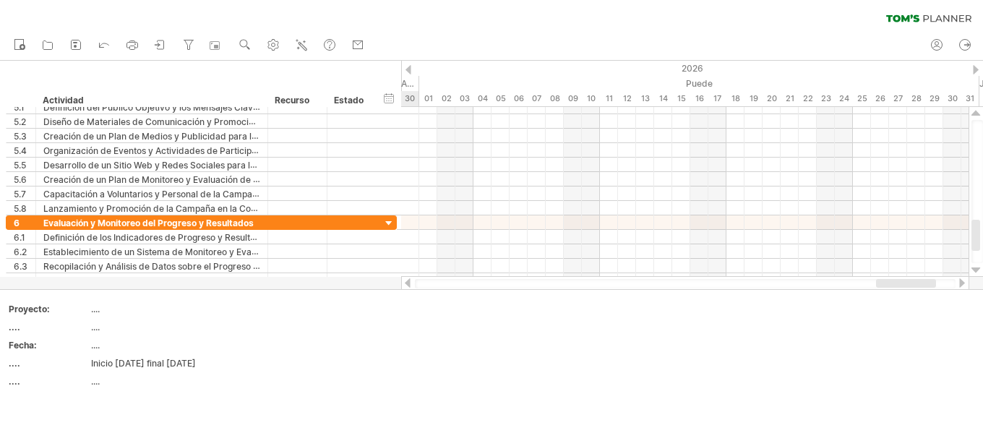
click at [976, 69] on div at bounding box center [976, 69] width 6 height 9
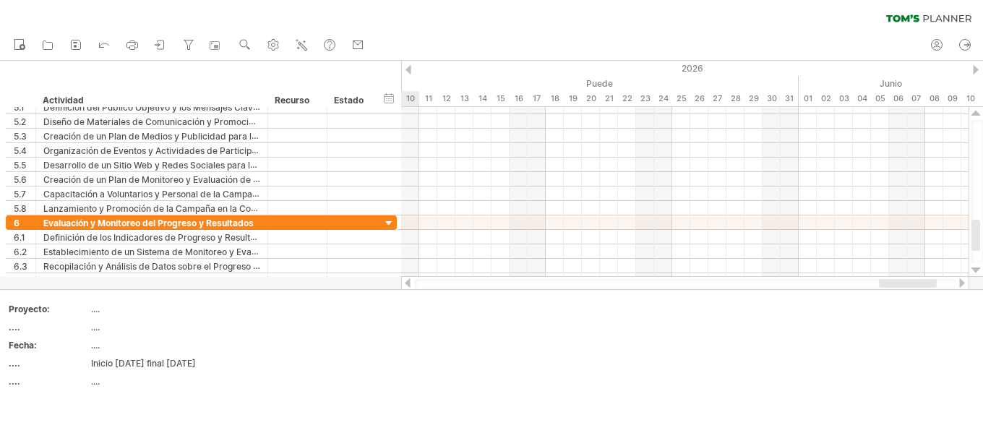
click at [976, 69] on div at bounding box center [976, 69] width 6 height 9
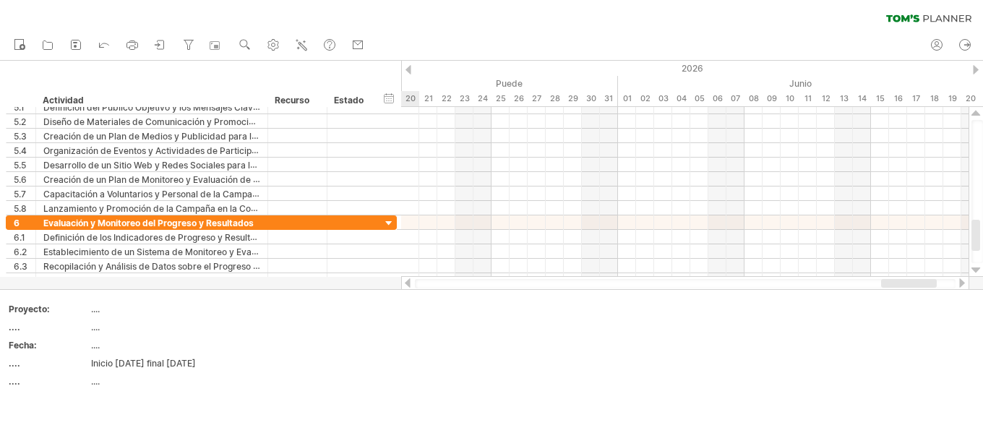
click at [976, 69] on div at bounding box center [976, 69] width 6 height 9
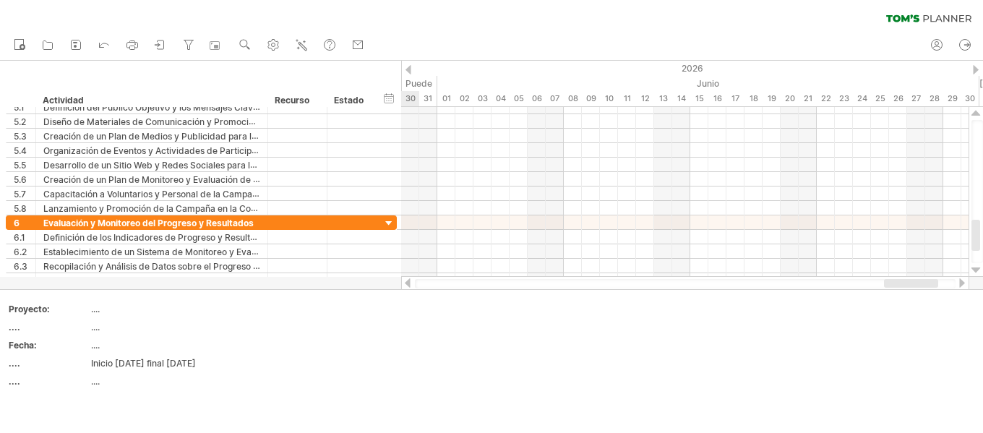
click at [976, 69] on div at bounding box center [976, 69] width 6 height 9
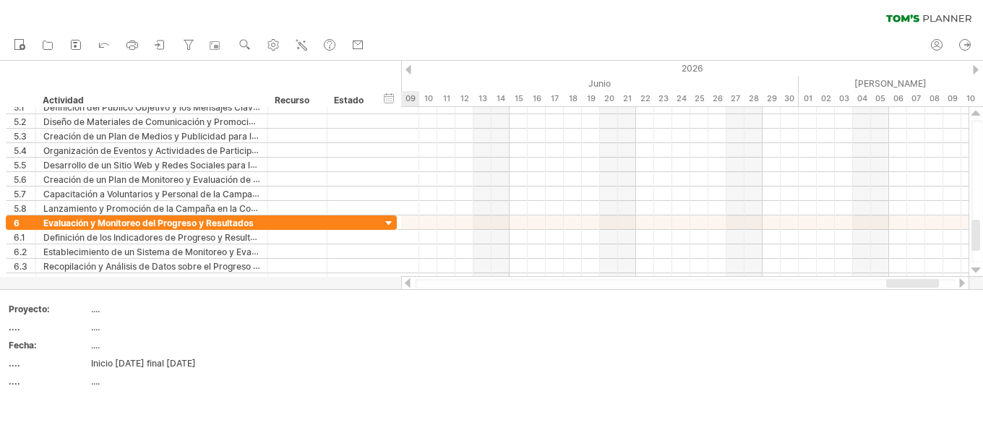
click at [976, 69] on div at bounding box center [976, 69] width 6 height 9
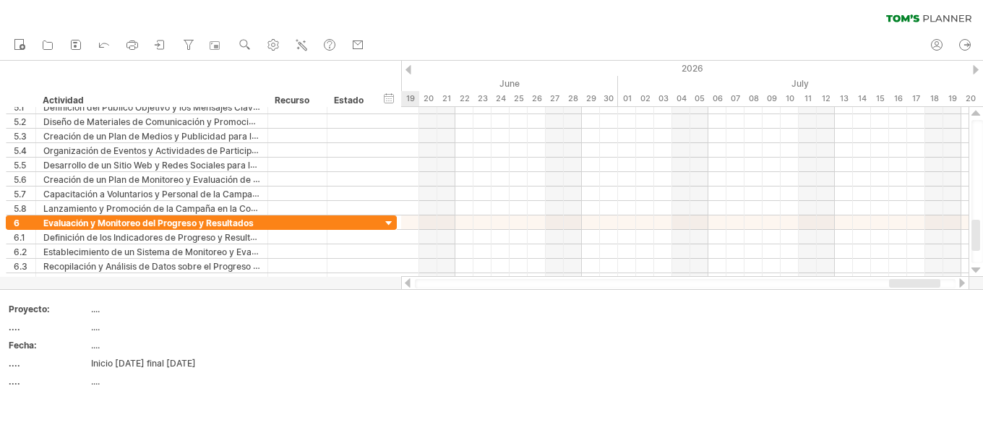
click at [976, 69] on div at bounding box center [976, 69] width 6 height 9
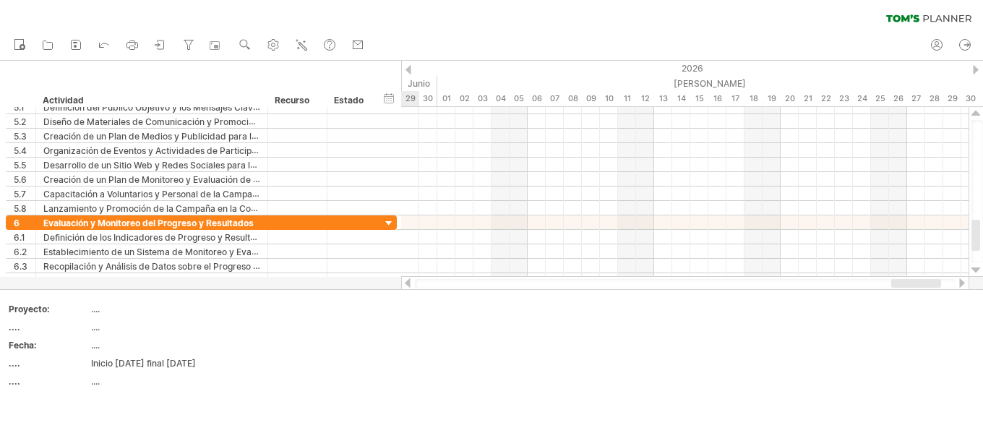
click at [976, 69] on div at bounding box center [976, 69] width 6 height 9
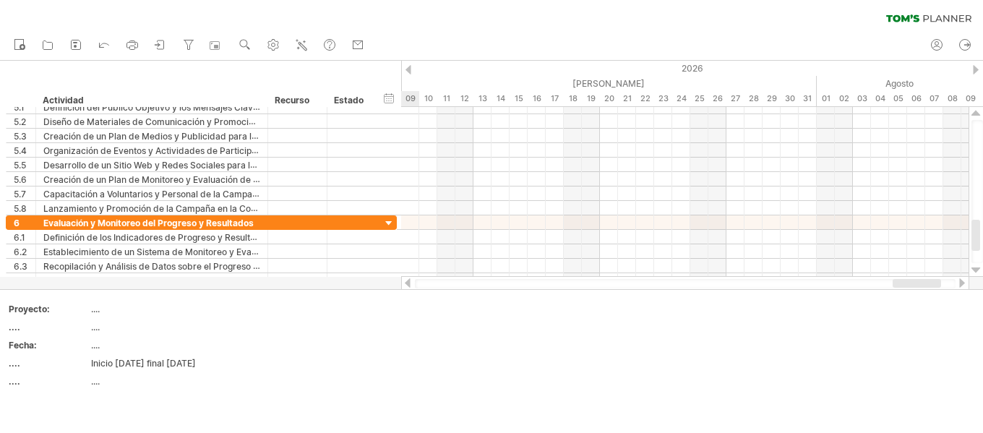
click at [976, 69] on div at bounding box center [976, 69] width 6 height 9
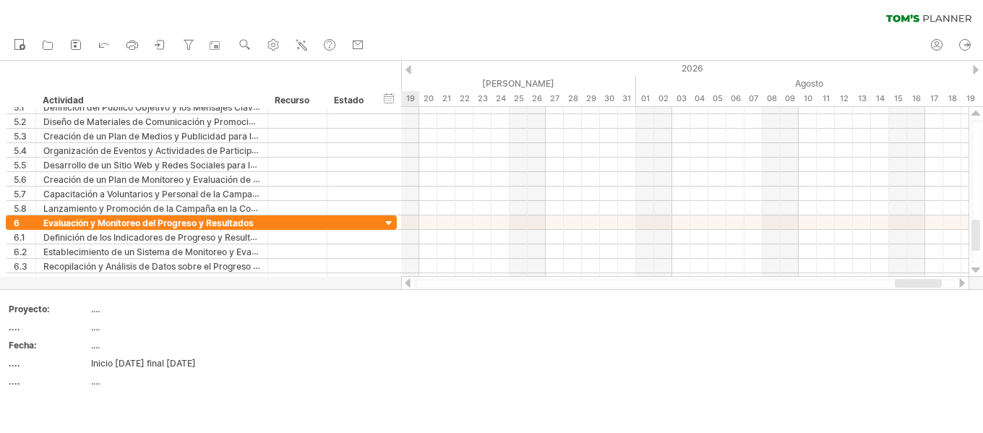
click at [976, 69] on div at bounding box center [976, 69] width 6 height 9
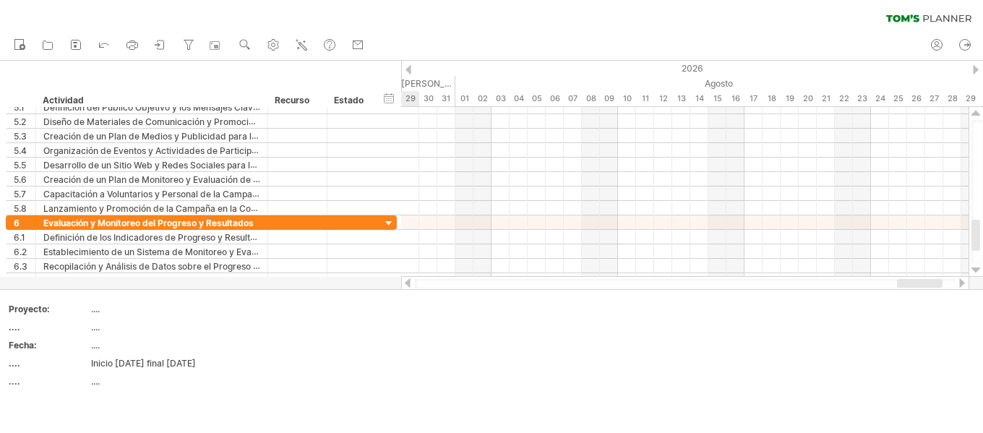
click at [976, 69] on div at bounding box center [976, 69] width 6 height 9
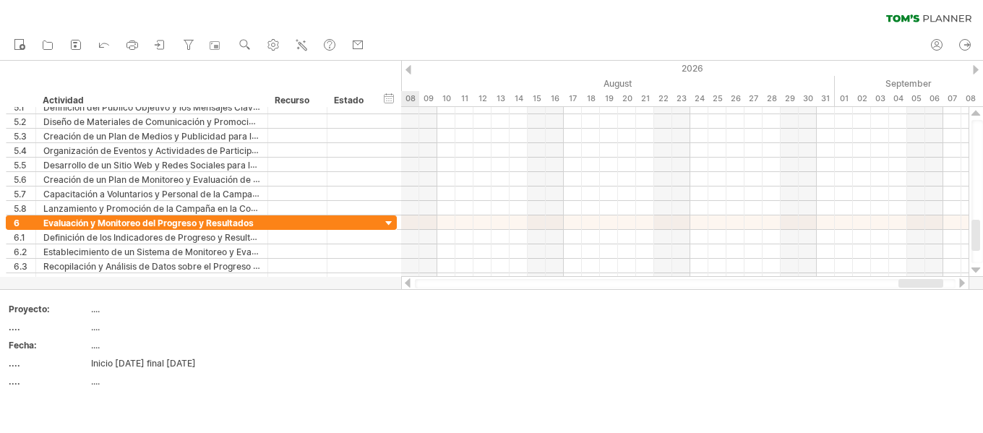
click at [976, 69] on div at bounding box center [976, 69] width 6 height 9
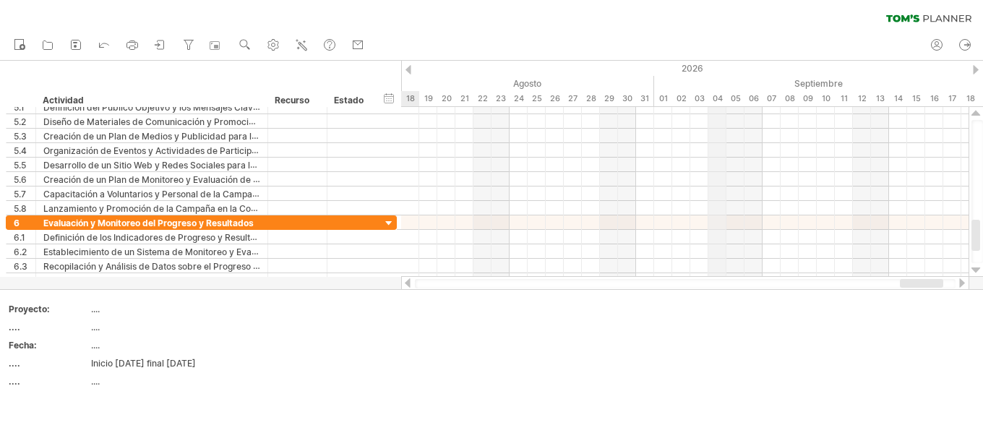
click at [722, 101] on font "04" at bounding box center [718, 98] width 10 height 10
click at [719, 100] on font "04" at bounding box center [718, 98] width 10 height 10
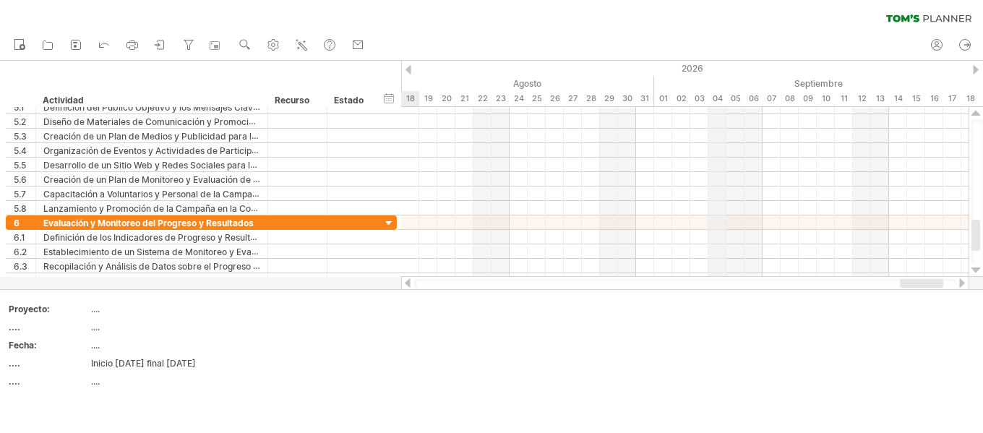
click at [719, 100] on font "04" at bounding box center [718, 98] width 10 height 10
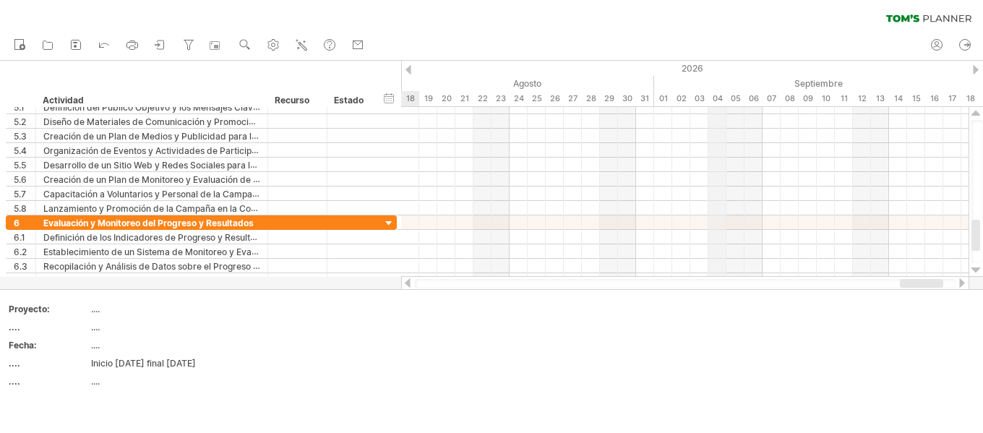
click at [719, 100] on font "04" at bounding box center [718, 98] width 10 height 10
click at [719, 94] on font "04" at bounding box center [718, 98] width 10 height 10
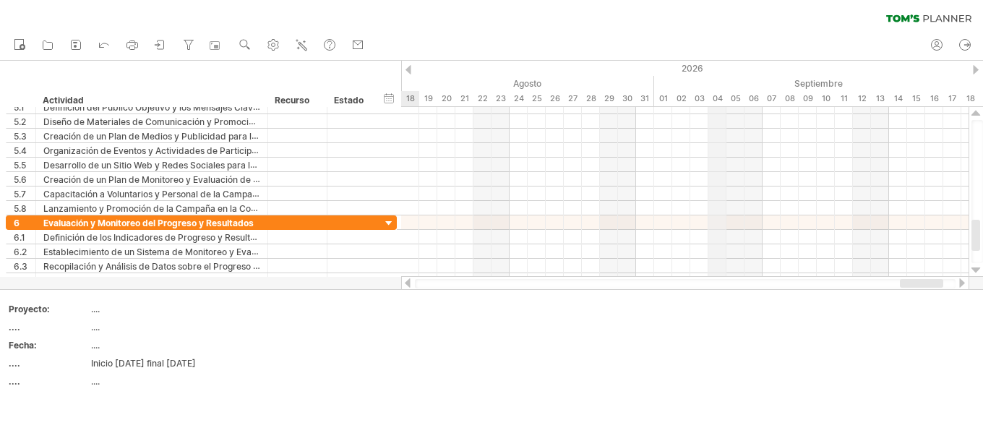
click at [719, 94] on font "04" at bounding box center [718, 98] width 10 height 10
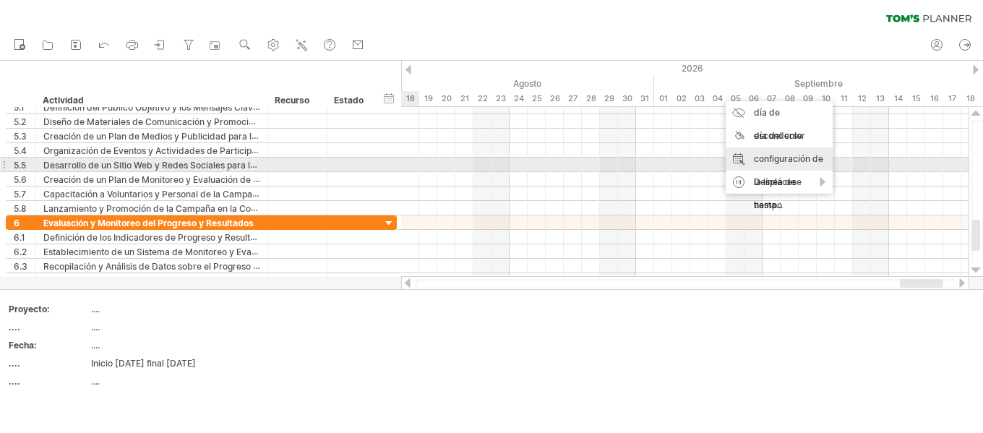
click at [808, 163] on font "configuración de la línea de tiempo" at bounding box center [788, 181] width 69 height 57
select select "*"
select select "**"
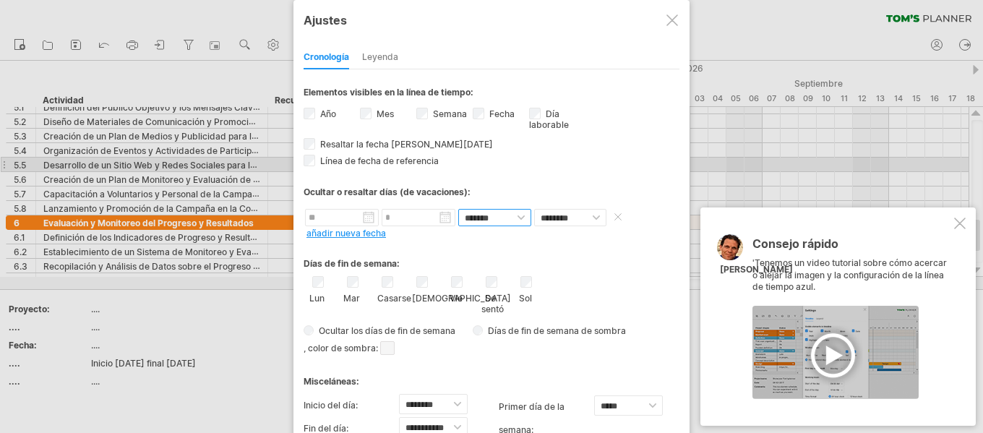
click at [524, 219] on select "**********" at bounding box center [494, 217] width 73 height 17
click at [458, 209] on select "**********" at bounding box center [494, 217] width 73 height 17
click at [596, 216] on select "******** *****" at bounding box center [570, 217] width 72 height 17
click at [534, 209] on select "******** *****" at bounding box center [570, 217] width 72 height 17
click at [829, 355] on div at bounding box center [836, 352] width 166 height 93
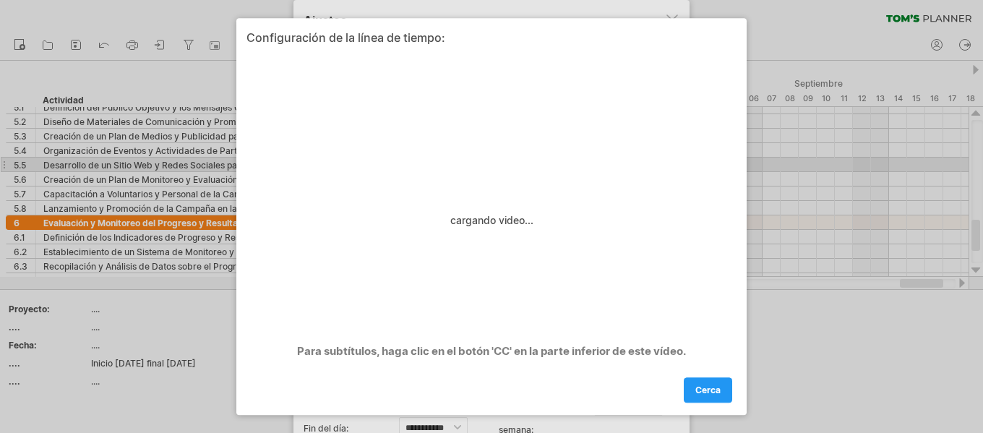
click at [628, 382] on div "cerca" at bounding box center [492, 383] width 490 height 37
click at [699, 336] on div "Para subtítulos, haga clic en el botón 'CC' en la parte inferior de este vídeo." at bounding box center [492, 347] width 490 height 35
click at [652, 45] on div "configuración de la línea de tiempo: cargando video... Para subtítulos, haga cl…" at bounding box center [492, 216] width 490 height 371
click at [709, 381] on link "cerca" at bounding box center [708, 389] width 48 height 25
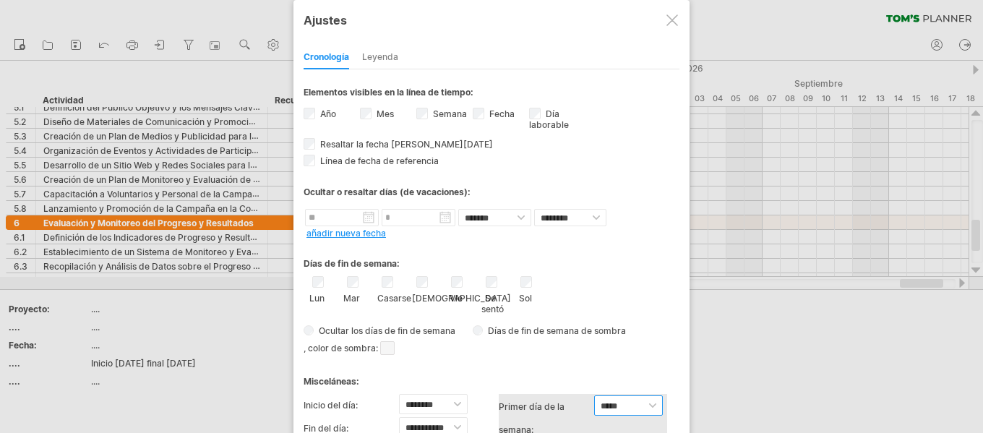
click at [654, 408] on select "***** ******* ******" at bounding box center [628, 406] width 69 height 20
click at [389, 343] on span at bounding box center [387, 348] width 14 height 14
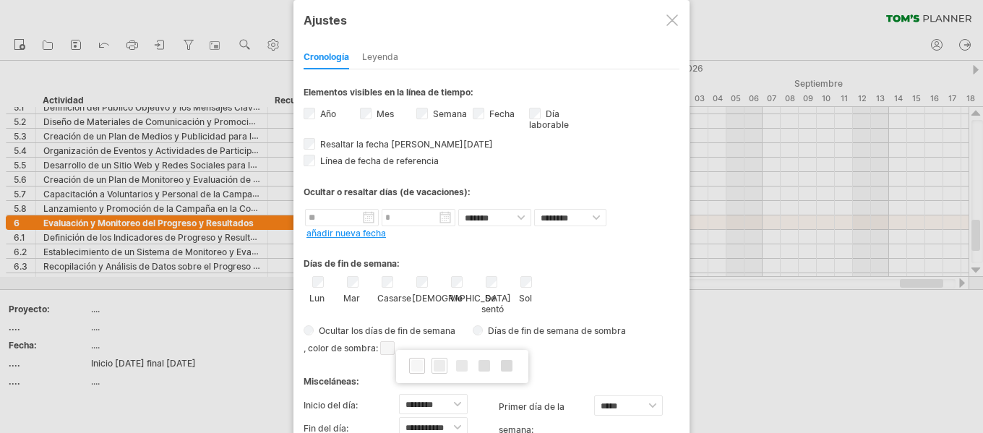
click at [442, 369] on span at bounding box center [440, 366] width 12 height 12
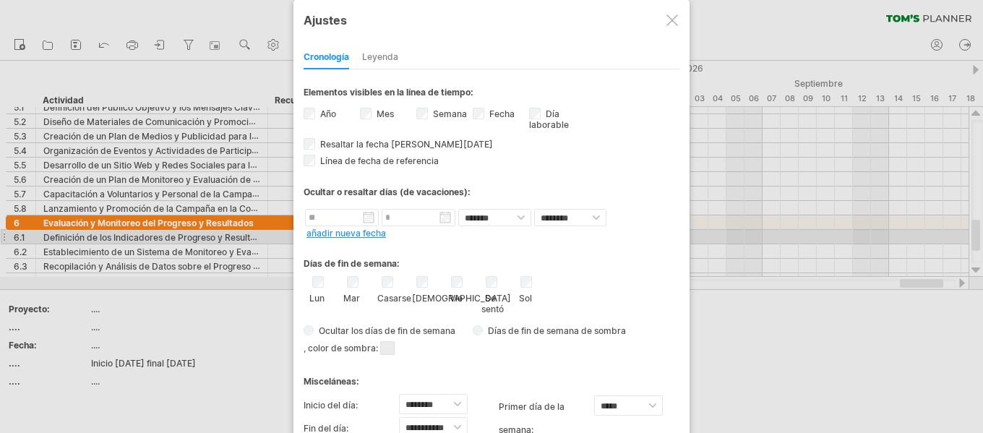
click at [367, 235] on font "añadir nueva fecha" at bounding box center [347, 233] width 80 height 11
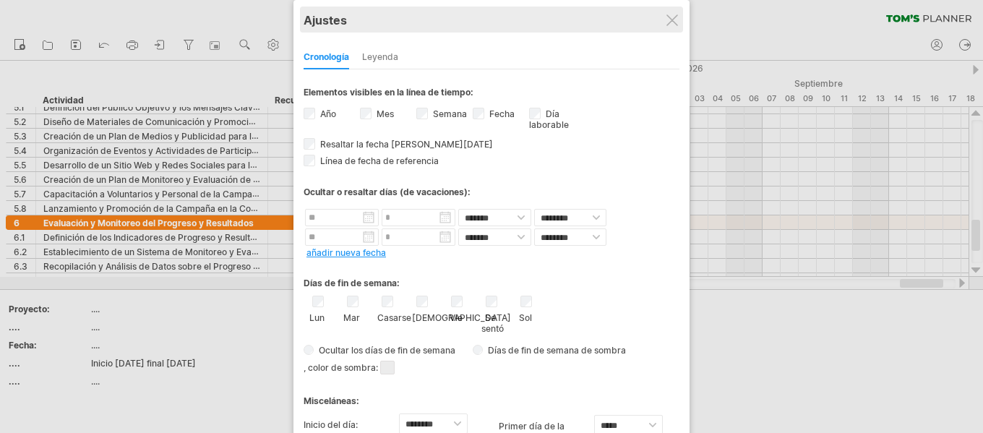
click at [678, 19] on div "Ajustes" at bounding box center [492, 20] width 376 height 26
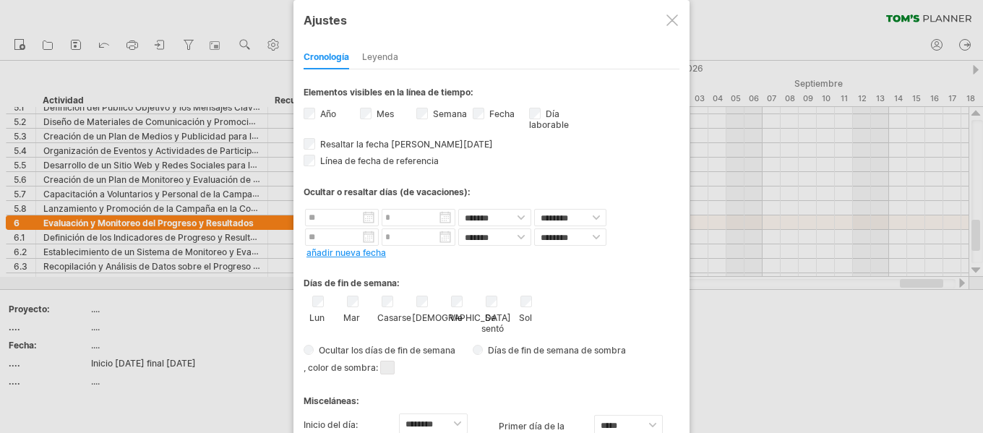
click at [673, 20] on div at bounding box center [673, 20] width 12 height 12
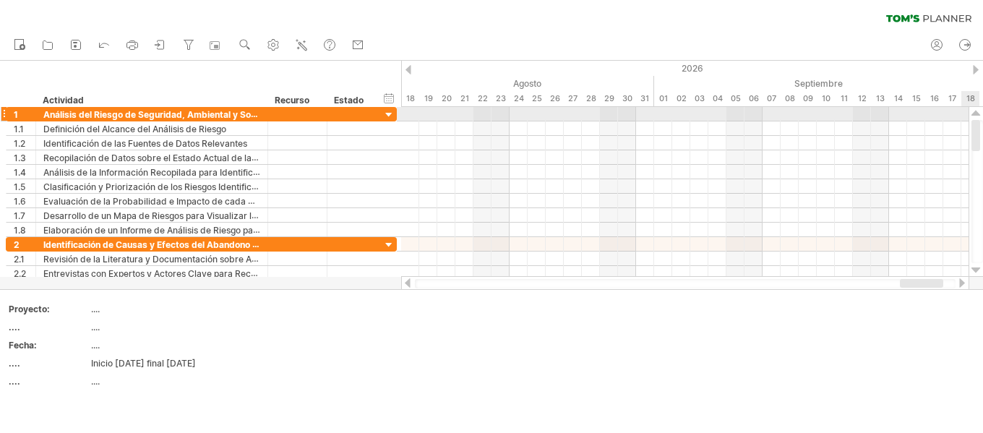
drag, startPoint x: 976, startPoint y: 223, endPoint x: 965, endPoint y: 109, distance: 114.1
click at [965, 109] on div "Intentando acceder a [DOMAIN_NAME] Conectado de nuevo... 0% borrar filtro" at bounding box center [491, 216] width 983 height 433
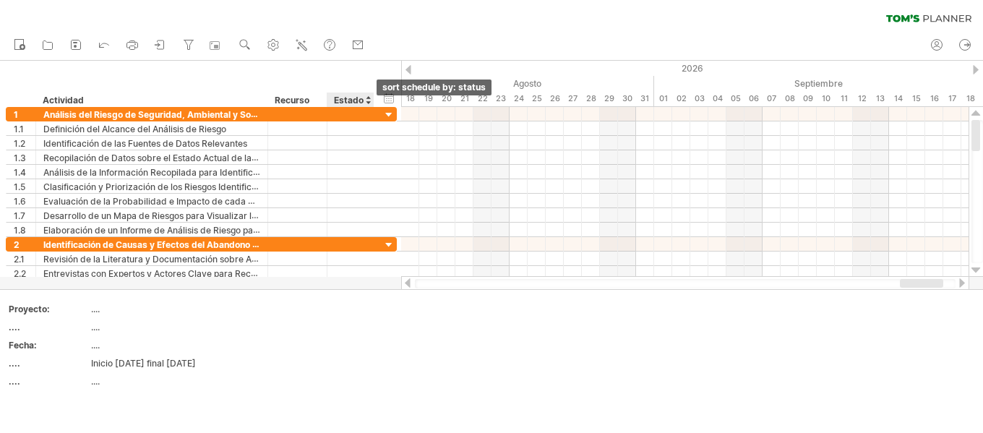
click at [366, 101] on div at bounding box center [368, 100] width 6 height 14
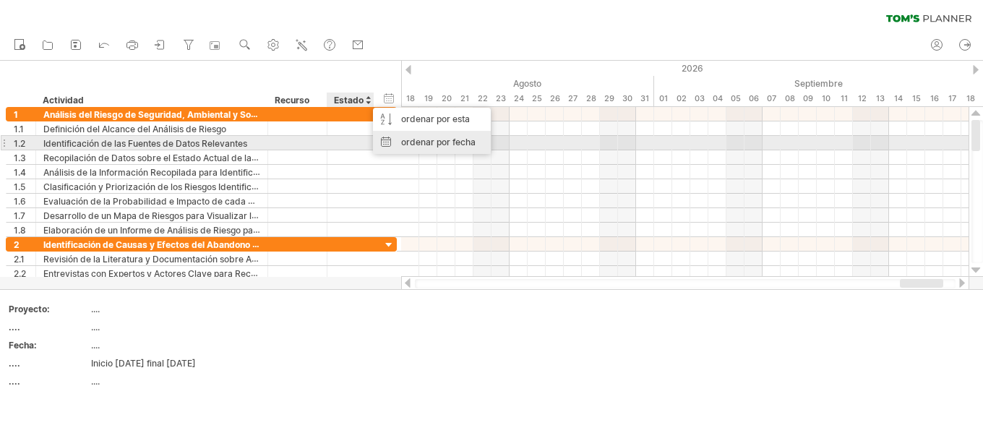
click at [431, 140] on font "ordenar por fecha" at bounding box center [438, 142] width 74 height 11
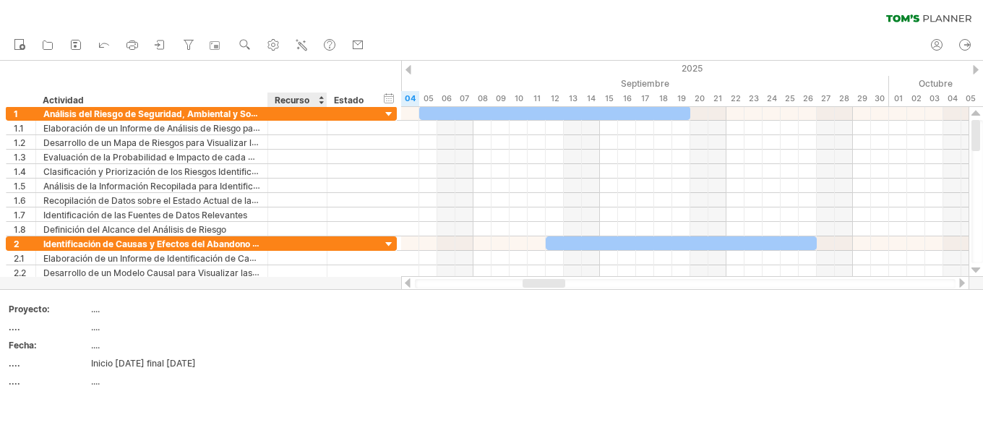
click at [318, 101] on div "Recurso" at bounding box center [297, 100] width 44 height 14
click at [323, 99] on div at bounding box center [321, 100] width 6 height 14
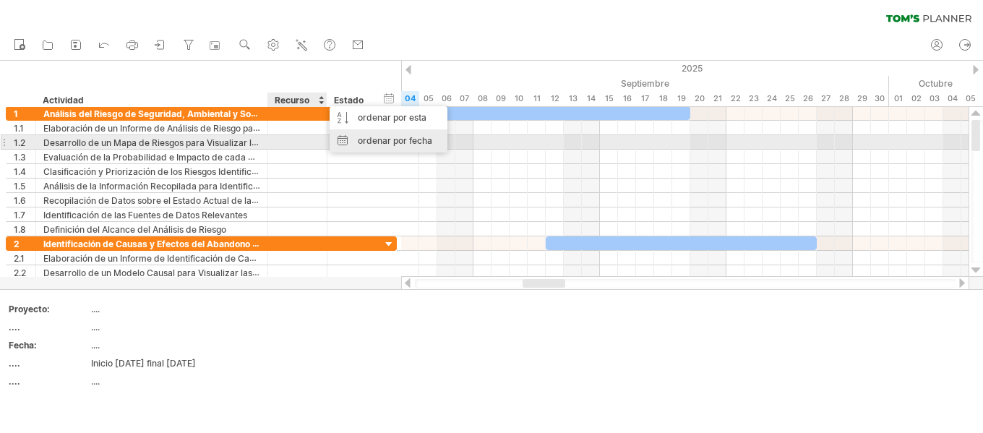
click at [366, 137] on font "ordenar por fecha" at bounding box center [395, 140] width 74 height 11
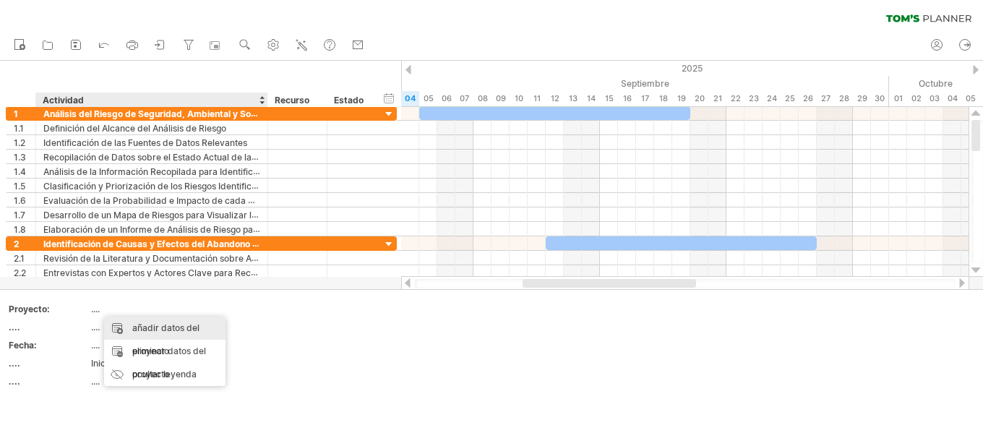
click at [186, 333] on div "añadir datos del proyecto" at bounding box center [164, 340] width 121 height 46
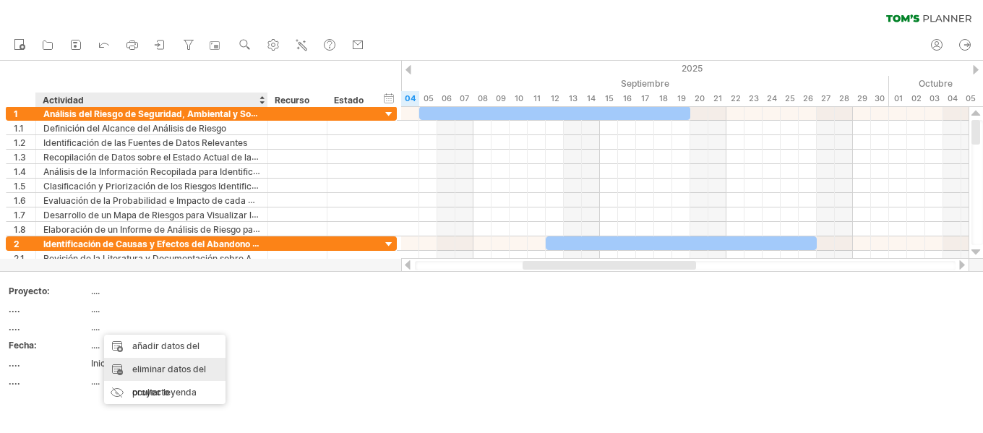
click at [171, 368] on font "eliminar datos del proyecto" at bounding box center [169, 381] width 74 height 34
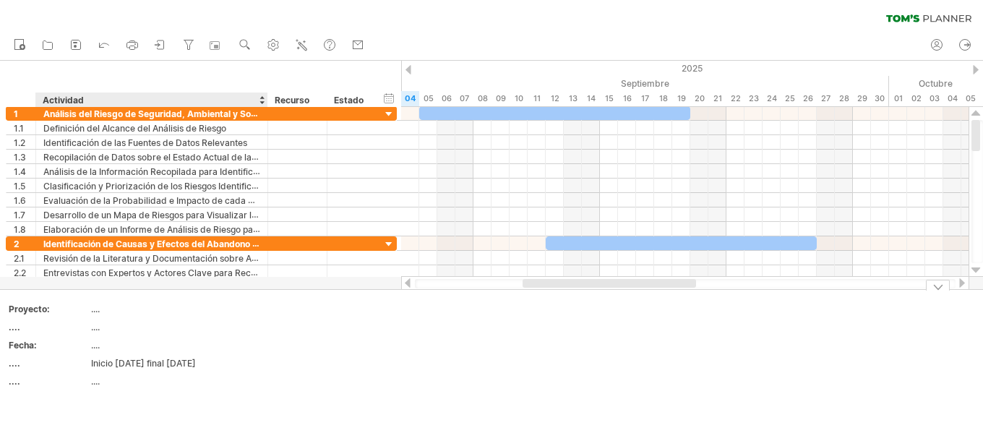
click at [93, 328] on font "...." at bounding box center [95, 327] width 9 height 11
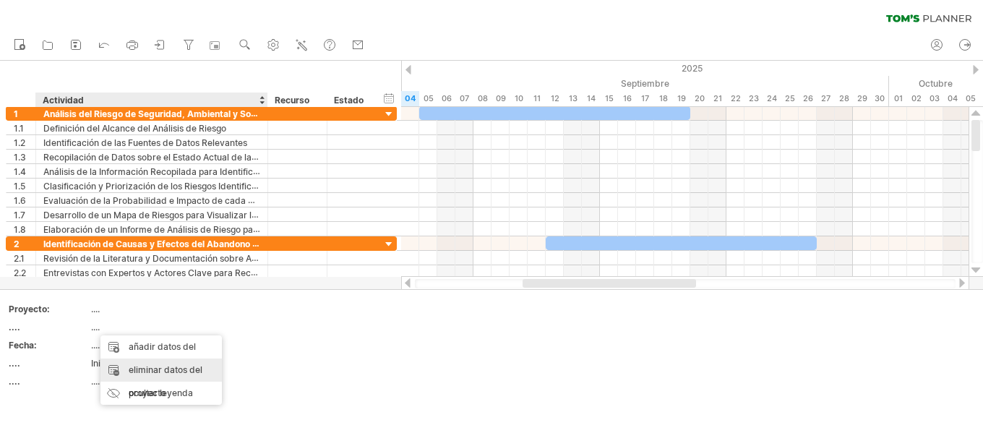
click at [155, 370] on font "eliminar datos del proyecto" at bounding box center [166, 381] width 74 height 34
